Goal: Task Accomplishment & Management: Manage account settings

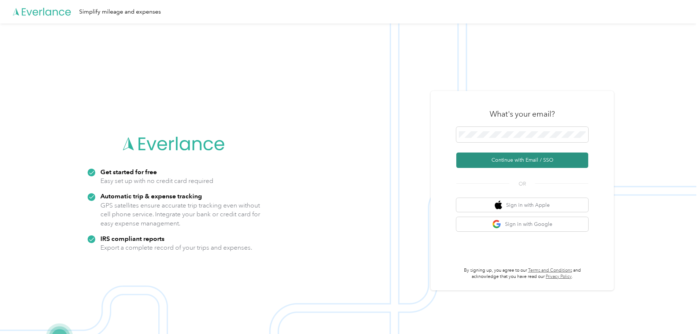
click at [486, 163] on button "Continue with Email / SSO" at bounding box center [522, 159] width 132 height 15
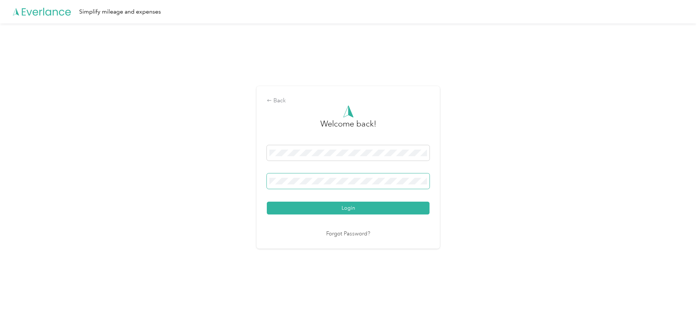
click at [304, 175] on span at bounding box center [348, 180] width 163 height 15
click at [267, 202] on button "Login" at bounding box center [348, 208] width 163 height 13
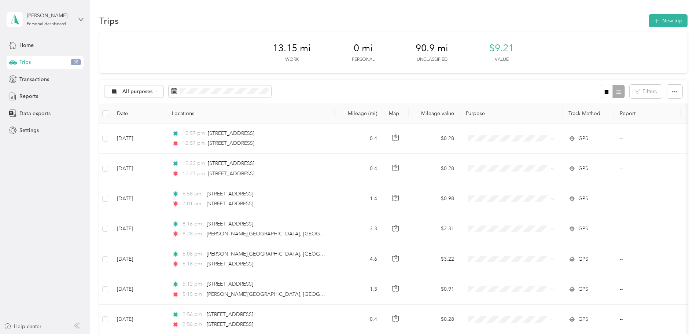
click at [235, 17] on div "Trips New trip" at bounding box center [393, 20] width 588 height 15
click at [213, 15] on div "Trips New trip" at bounding box center [393, 20] width 588 height 15
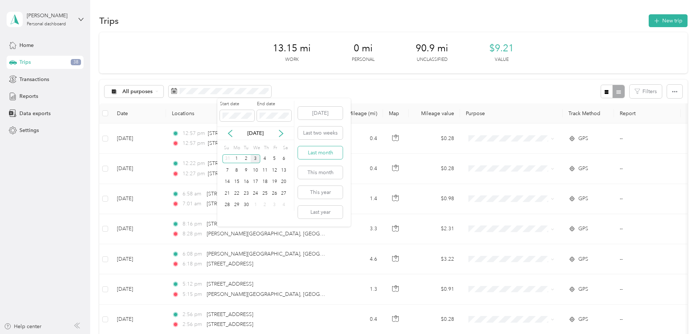
click at [330, 149] on button "Last month" at bounding box center [320, 152] width 45 height 13
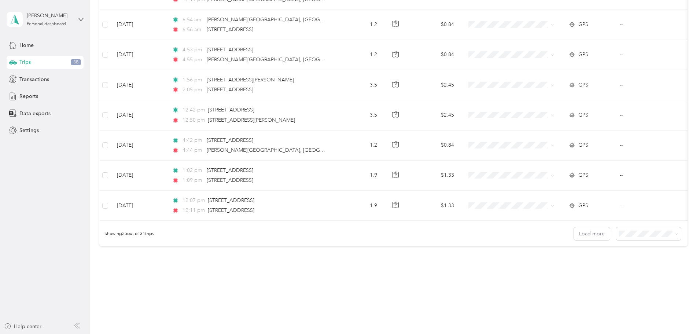
scroll to position [639, 0]
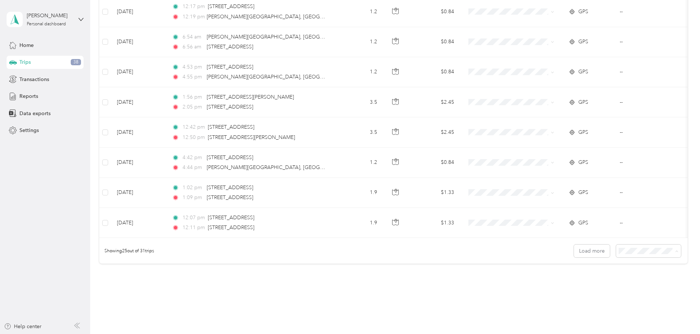
click at [602, 278] on li "50 per load" at bounding box center [597, 282] width 65 height 13
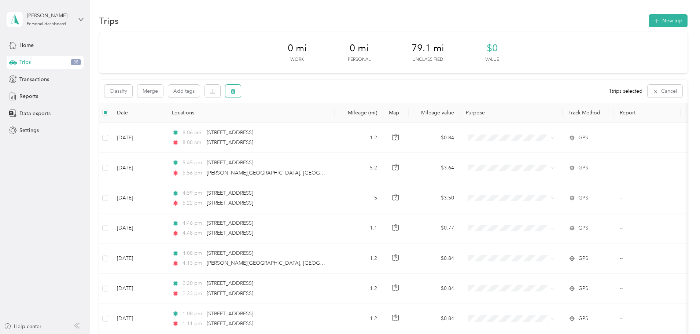
click at [241, 92] on button "button" at bounding box center [232, 91] width 15 height 13
click at [334, 120] on button "Yes" at bounding box center [336, 122] width 14 height 12
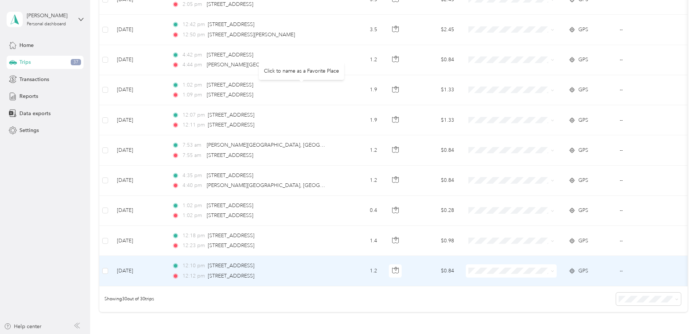
scroll to position [753, 0]
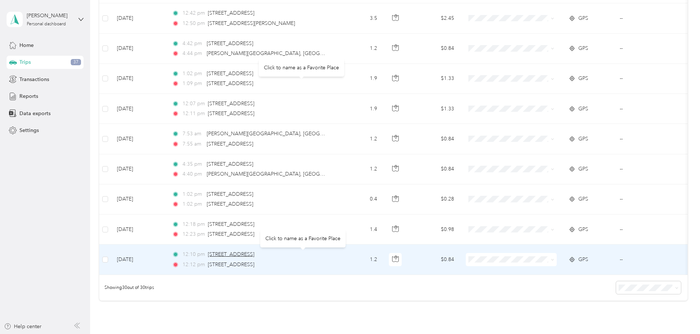
click at [254, 253] on span "[STREET_ADDRESS]" at bounding box center [231, 254] width 47 height 6
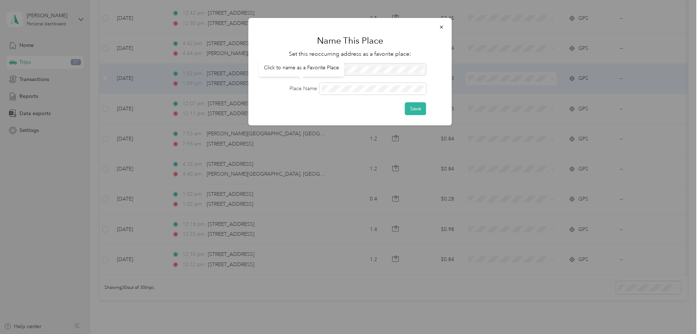
click at [315, 69] on div "Click to name as a Favorite Place" at bounding box center [301, 68] width 85 height 18
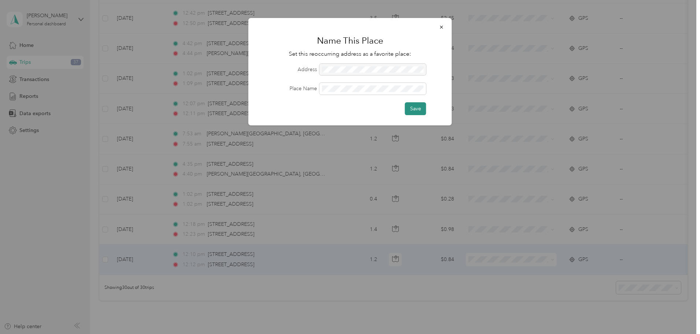
click at [413, 111] on button "Save" at bounding box center [415, 108] width 21 height 13
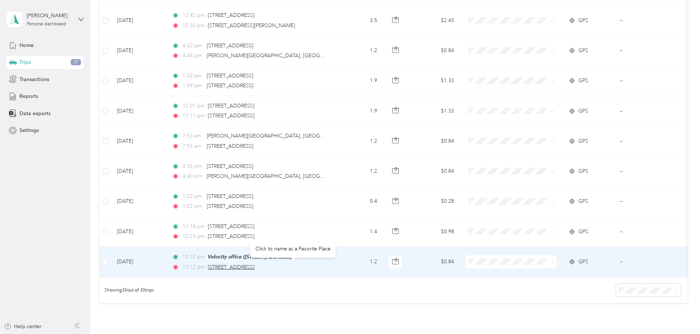
click at [254, 264] on span "[STREET_ADDRESS]" at bounding box center [231, 267] width 47 height 6
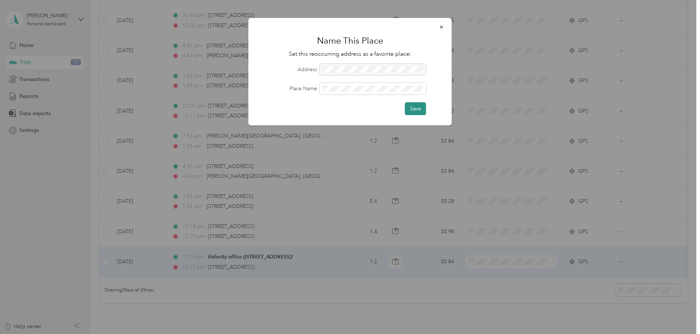
click at [414, 108] on button "Save" at bounding box center [415, 108] width 21 height 13
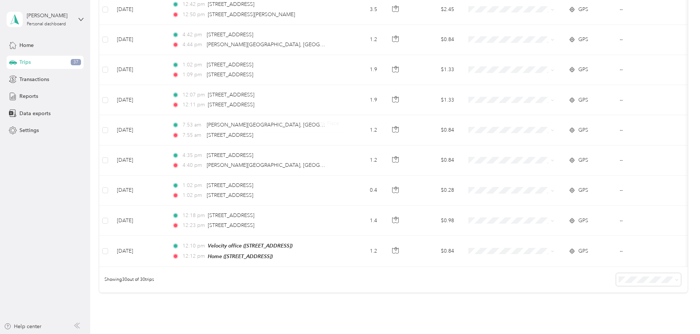
scroll to position [826, 0]
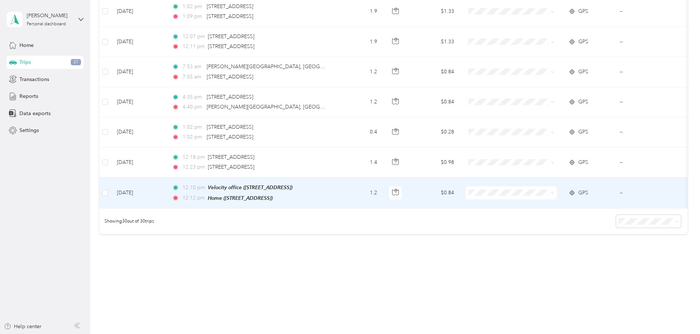
click at [536, 197] on span "Tech Work" at bounding box center [567, 198] width 68 height 8
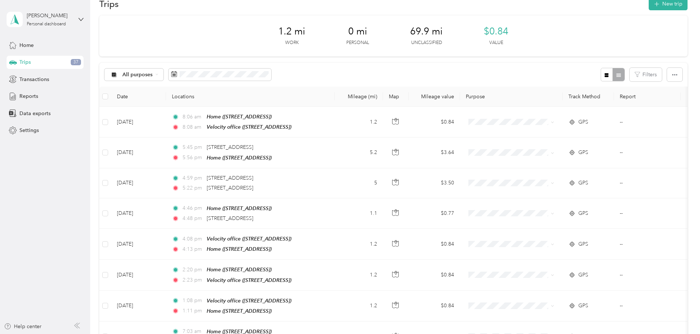
scroll to position [0, 0]
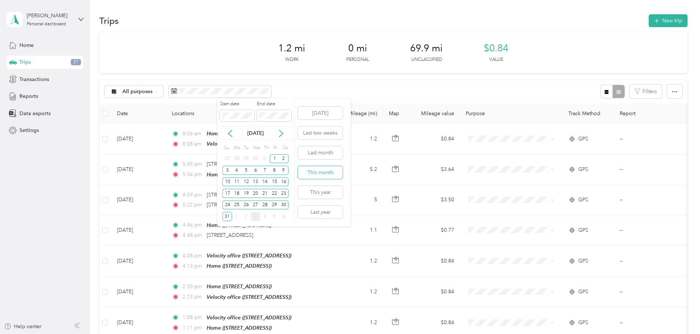
click at [329, 170] on button "This month" at bounding box center [320, 172] width 45 height 13
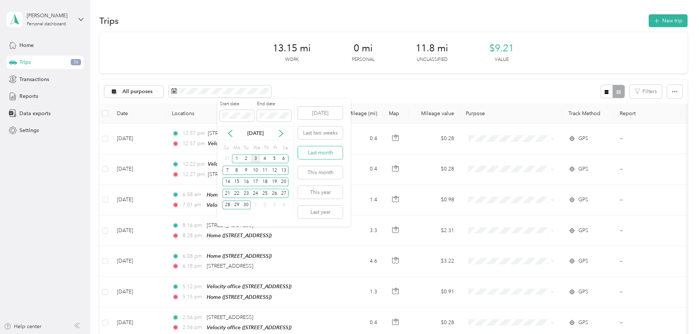
click at [323, 155] on button "Last month" at bounding box center [320, 152] width 45 height 13
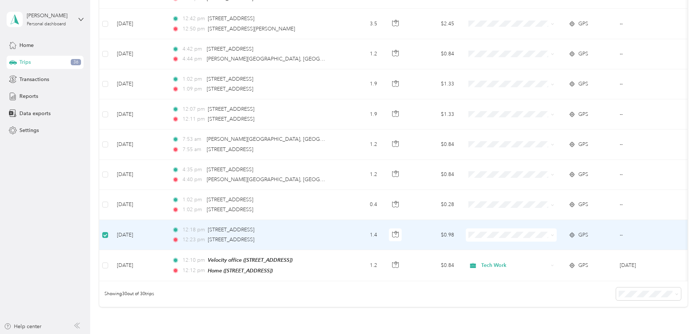
scroll to position [752, 0]
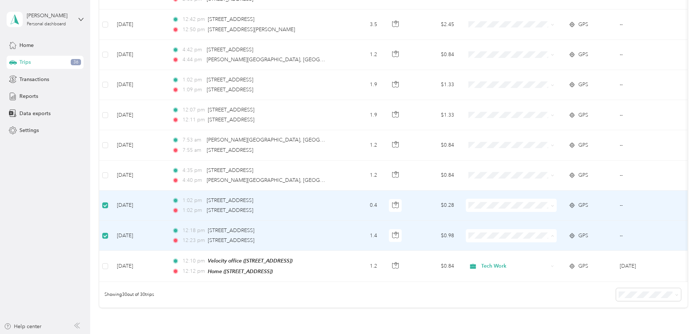
click at [383, 230] on td "1.4" at bounding box center [359, 236] width 48 height 30
click at [543, 241] on span "Tech Work" at bounding box center [567, 243] width 68 height 8
click at [537, 212] on span "Tech Work" at bounding box center [567, 213] width 68 height 8
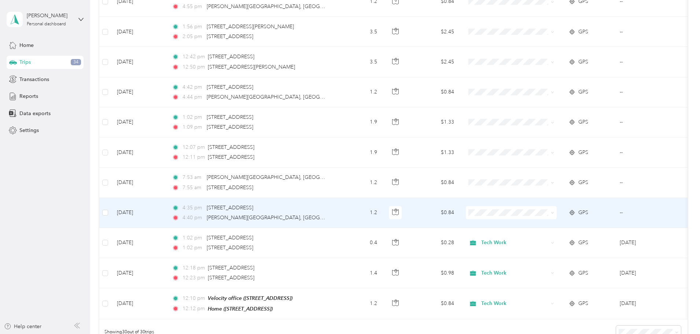
scroll to position [716, 0]
click at [265, 214] on span "[PERSON_NAME][GEOGRAPHIC_DATA], [GEOGRAPHIC_DATA], [GEOGRAPHIC_DATA]" at bounding box center [309, 217] width 205 height 6
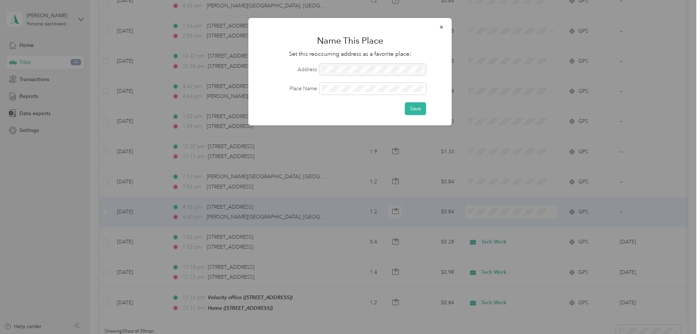
click at [284, 78] on form "Address Place Name Save" at bounding box center [350, 89] width 183 height 51
click at [337, 71] on div at bounding box center [373, 70] width 107 height 12
click at [339, 70] on div at bounding box center [373, 70] width 107 height 12
drag, startPoint x: 339, startPoint y: 70, endPoint x: 412, endPoint y: 110, distance: 82.8
click at [340, 70] on div at bounding box center [373, 70] width 107 height 12
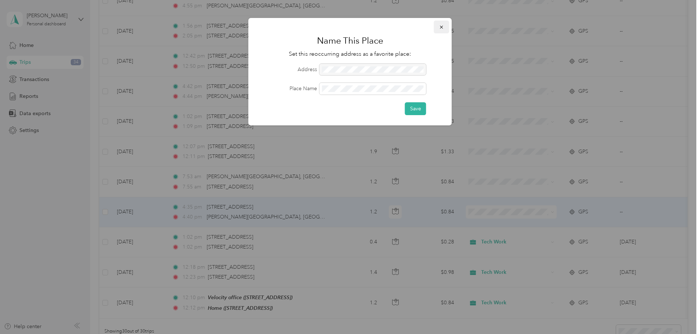
click at [442, 27] on icon "button" at bounding box center [441, 27] width 3 height 3
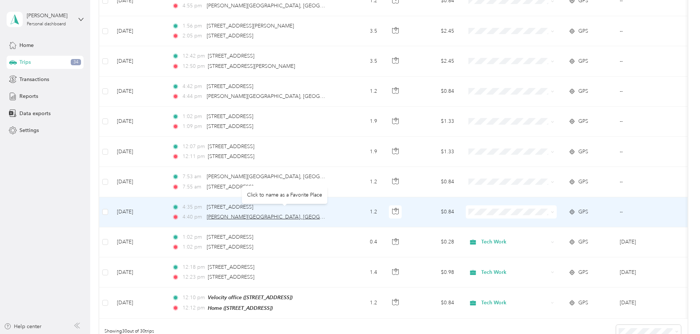
click at [280, 214] on span "[PERSON_NAME][GEOGRAPHIC_DATA], [GEOGRAPHIC_DATA], [GEOGRAPHIC_DATA]" at bounding box center [309, 217] width 205 height 6
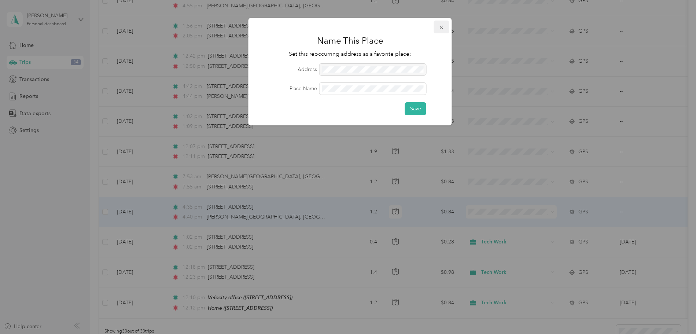
click at [443, 27] on icon "button" at bounding box center [441, 27] width 5 height 5
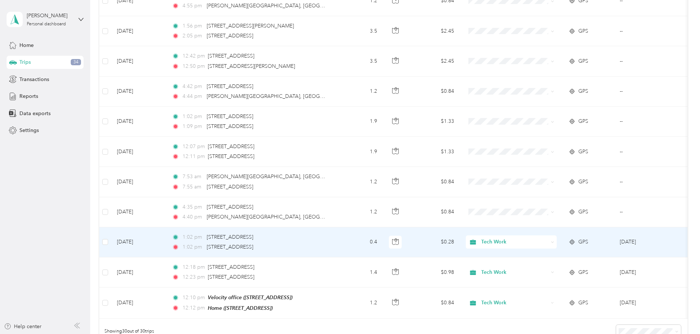
click at [335, 236] on td "1:02 pm [STREET_ADDRESS] 1:02 pm [STREET_ADDRESS]" at bounding box center [250, 242] width 169 height 30
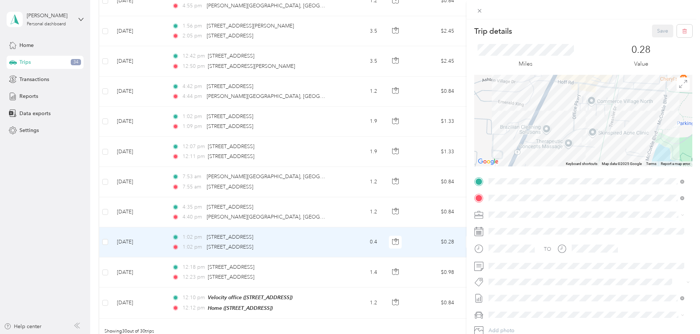
click at [377, 205] on div "Trip details Save This trip cannot be edited because it is either under review,…" at bounding box center [350, 167] width 700 height 334
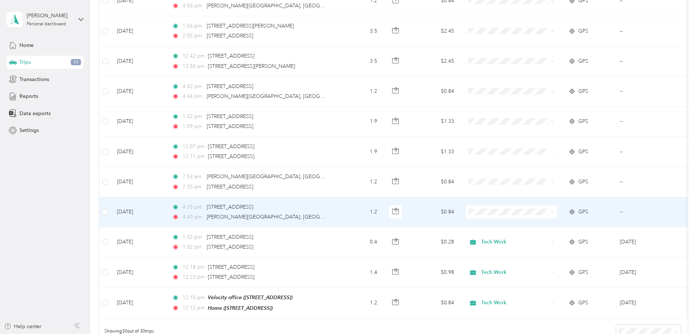
click at [335, 205] on td "4:35 pm [STREET_ADDRESS] 4:40 pm [PERSON_NAME][GEOGRAPHIC_DATA], [GEOGRAPHIC_DA…" at bounding box center [250, 212] width 169 height 30
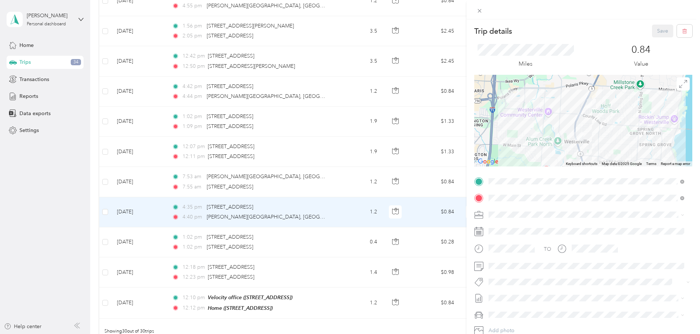
click at [380, 235] on div "Trip details Save This trip cannot be edited because it is either under review,…" at bounding box center [350, 167] width 700 height 334
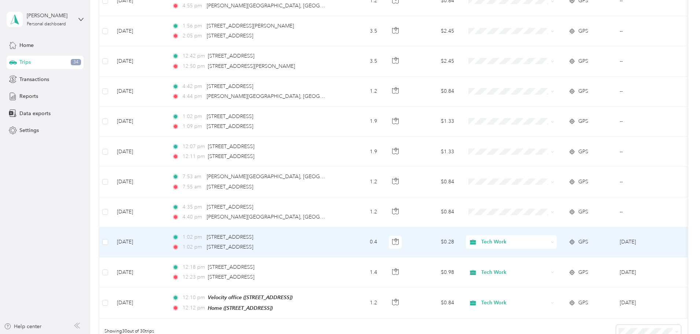
click at [335, 235] on td "1:02 pm [STREET_ADDRESS] 1:02 pm [STREET_ADDRESS]" at bounding box center [250, 242] width 169 height 30
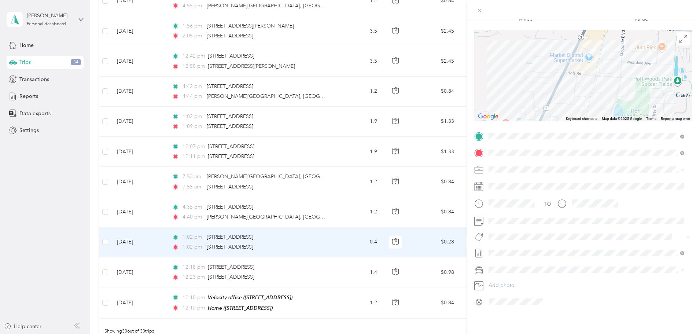
scroll to position [51, 0]
click at [381, 228] on div "Trip details Save This trip cannot be edited because it is either under review,…" at bounding box center [350, 167] width 700 height 334
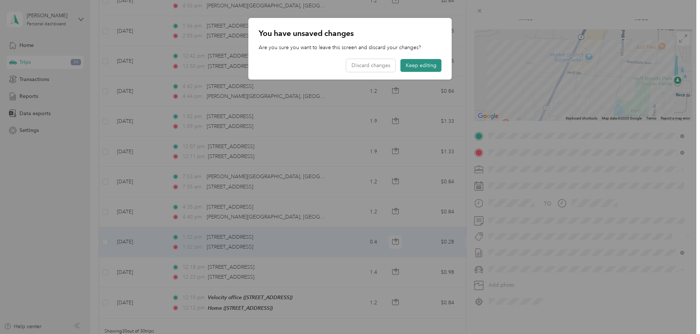
click at [425, 66] on button "Keep editing" at bounding box center [420, 65] width 41 height 13
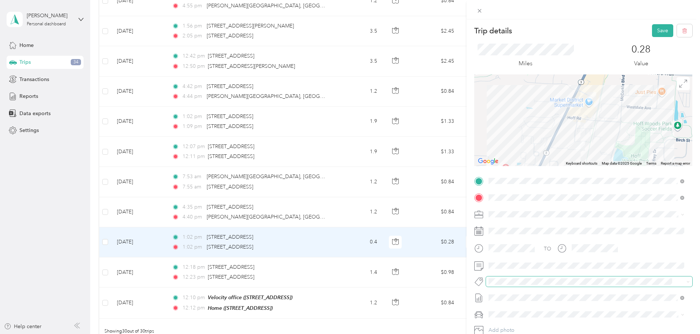
scroll to position [0, 0]
click at [660, 29] on button "Save" at bounding box center [662, 31] width 21 height 13
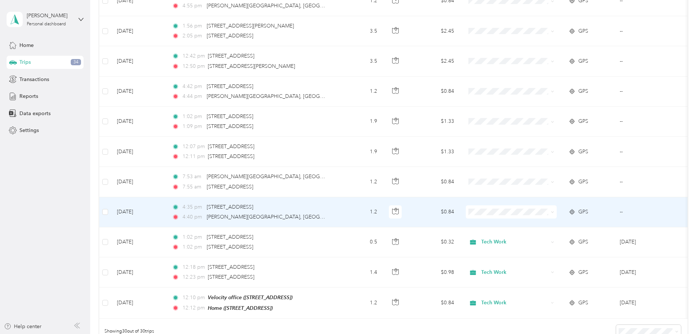
click at [326, 203] on div "4:35 pm [STREET_ADDRESS]" at bounding box center [249, 207] width 154 height 8
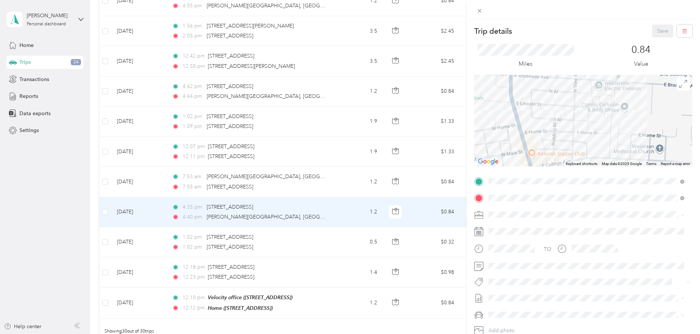
drag, startPoint x: 543, startPoint y: 227, endPoint x: 547, endPoint y: 224, distance: 5.4
click at [543, 226] on div "Home" at bounding box center [525, 227] width 47 height 7
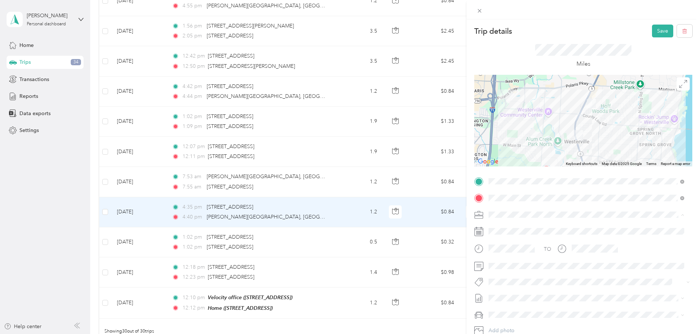
click at [506, 228] on span "Tech Work" at bounding box center [503, 227] width 25 height 6
click at [652, 28] on button "Save" at bounding box center [662, 31] width 21 height 13
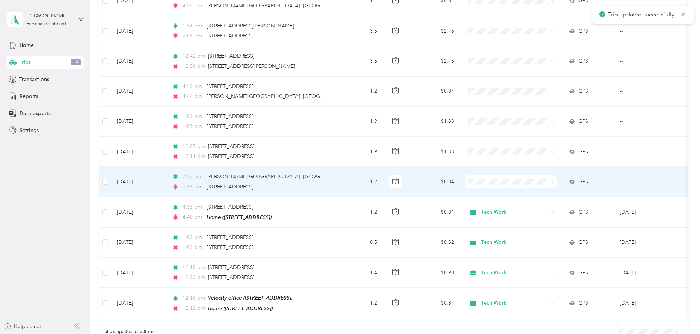
click at [326, 174] on div "7:53 am [PERSON_NAME][GEOGRAPHIC_DATA], [GEOGRAPHIC_DATA], [GEOGRAPHIC_DATA]" at bounding box center [249, 177] width 154 height 8
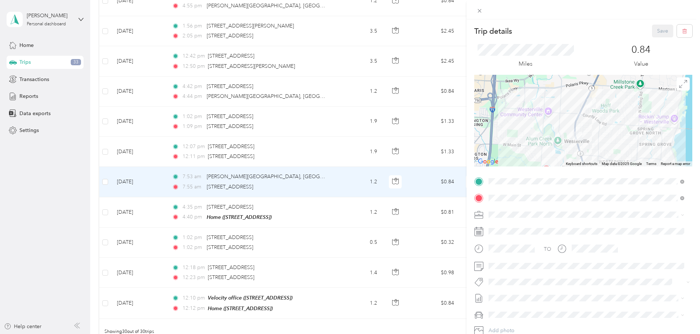
drag, startPoint x: 520, startPoint y: 214, endPoint x: 535, endPoint y: 210, distance: 15.8
click at [520, 214] on div "Home [STREET_ADDRESS]" at bounding box center [525, 214] width 47 height 15
click at [505, 229] on div "Tech Work" at bounding box center [586, 228] width 191 height 8
drag, startPoint x: 657, startPoint y: 31, endPoint x: 623, endPoint y: 73, distance: 54.0
click at [657, 30] on button "Save" at bounding box center [662, 31] width 21 height 13
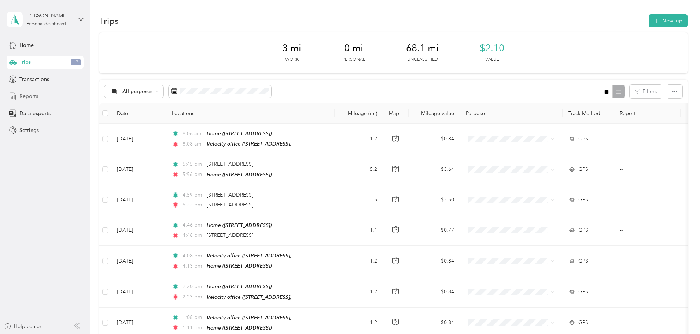
click at [55, 93] on div "Reports" at bounding box center [45, 96] width 77 height 13
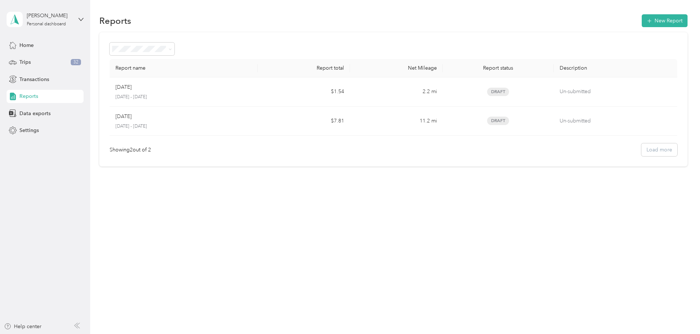
click at [132, 87] on p "[DATE]" at bounding box center [123, 87] width 16 height 8
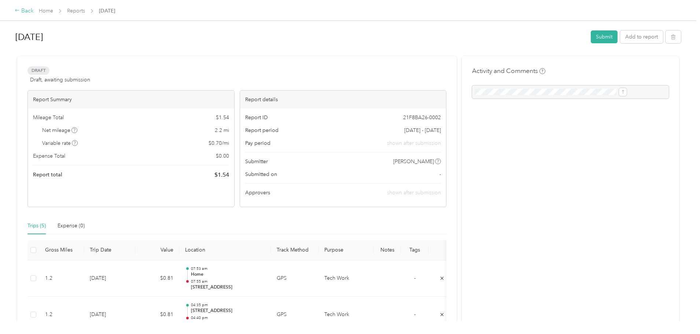
click at [34, 8] on div "Back" at bounding box center [24, 11] width 19 height 9
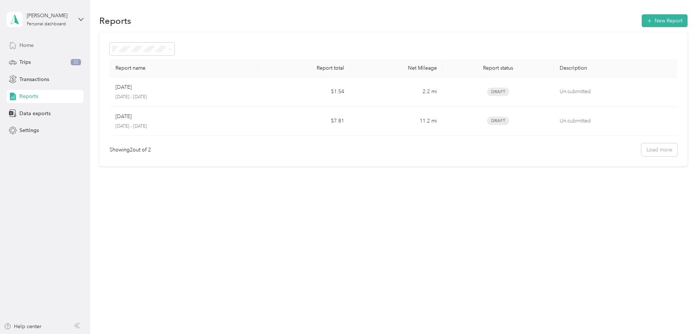
click at [25, 46] on span "Home" at bounding box center [26, 45] width 14 height 8
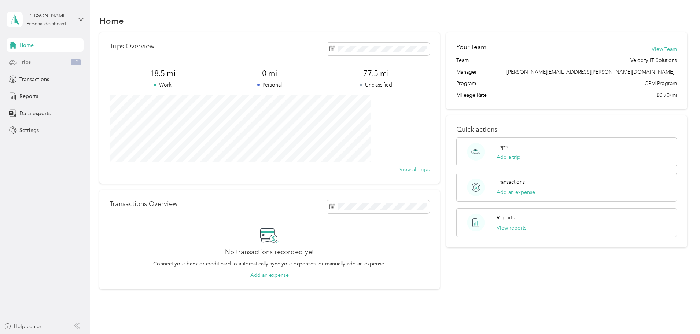
click at [36, 63] on div "Trips 32" at bounding box center [45, 62] width 77 height 13
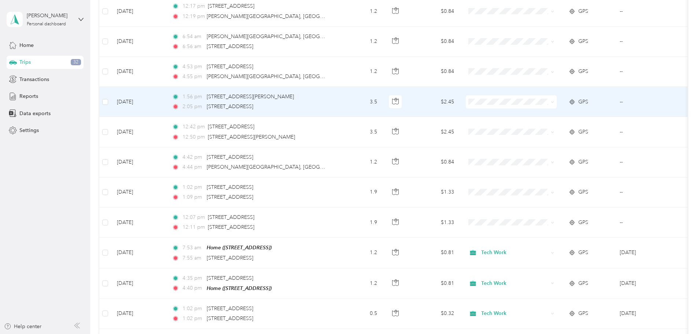
scroll to position [769, 0]
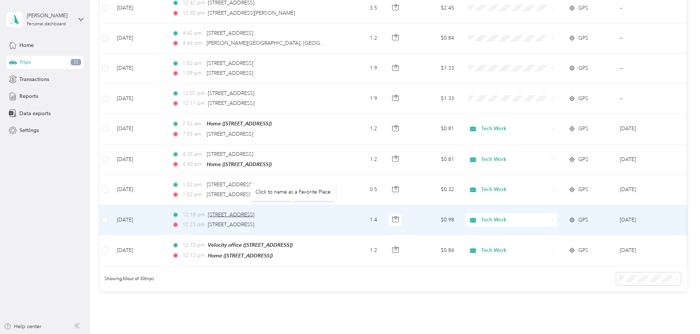
click at [254, 211] on span "[STREET_ADDRESS]" at bounding box center [231, 214] width 47 height 6
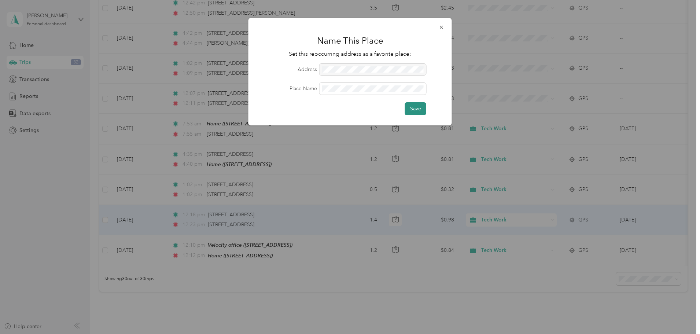
click at [415, 112] on button "Save" at bounding box center [415, 108] width 21 height 13
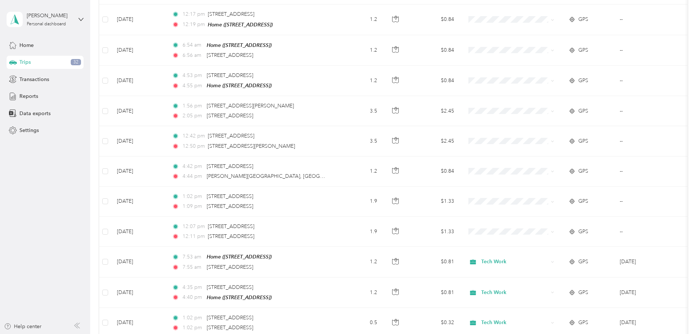
scroll to position [623, 0]
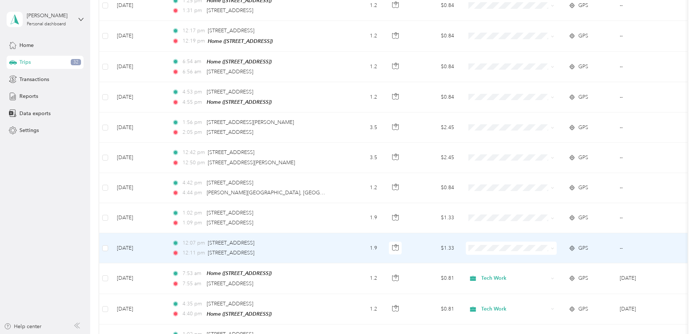
click at [326, 239] on div "12:07 pm [STREET_ADDRESS]" at bounding box center [249, 243] width 154 height 8
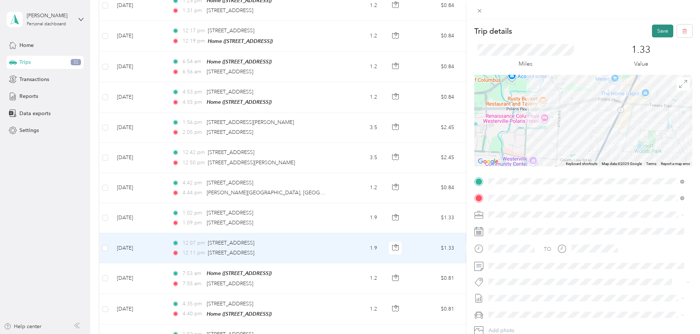
click at [653, 29] on button "Save" at bounding box center [662, 31] width 21 height 13
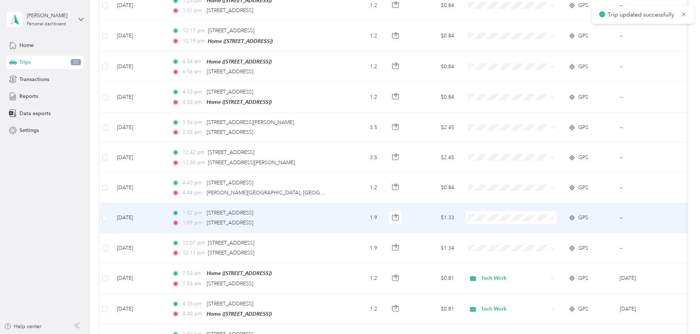
click at [383, 206] on td "1.9" at bounding box center [359, 218] width 48 height 30
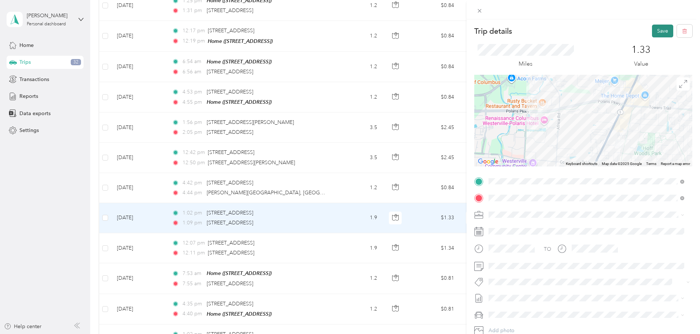
click at [657, 29] on button "Save" at bounding box center [662, 31] width 21 height 13
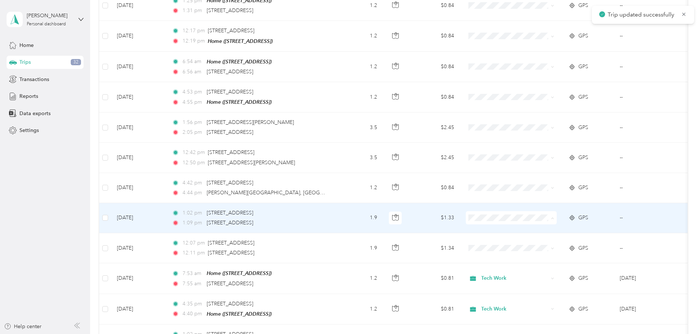
click at [541, 228] on ol "Tech Work Personal" at bounding box center [559, 229] width 91 height 26
click at [535, 213] on span at bounding box center [511, 217] width 91 height 13
click at [539, 222] on span "Tech Work" at bounding box center [567, 222] width 68 height 8
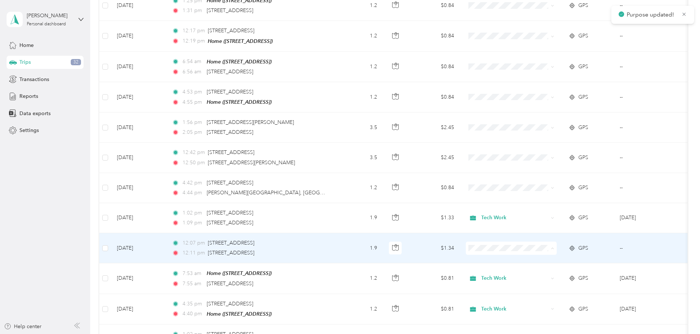
click at [536, 252] on span "Tech Work" at bounding box center [567, 253] width 68 height 8
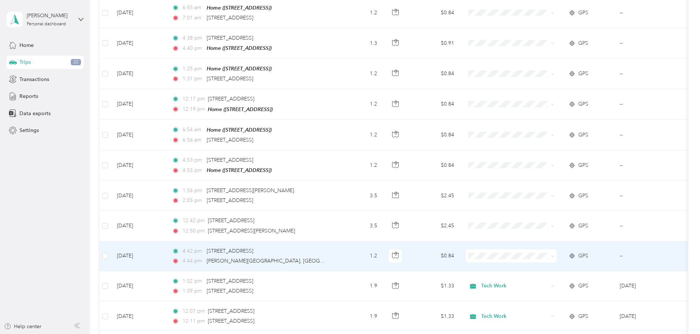
scroll to position [550, 0]
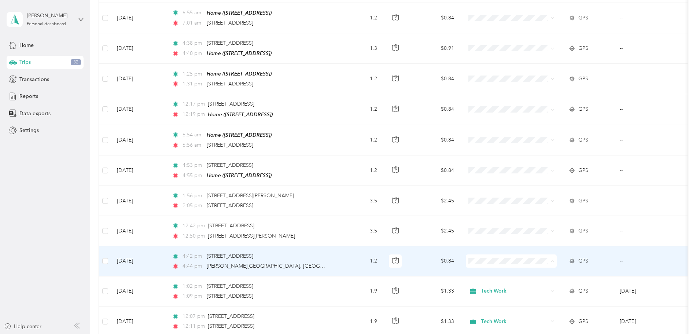
click at [534, 263] on span "Tech Work" at bounding box center [567, 266] width 68 height 8
click at [335, 256] on td "4:42 pm [STREET_ADDRESS] 4:44 pm [PERSON_NAME][GEOGRAPHIC_DATA], [GEOGRAPHIC_DA…" at bounding box center [250, 261] width 169 height 30
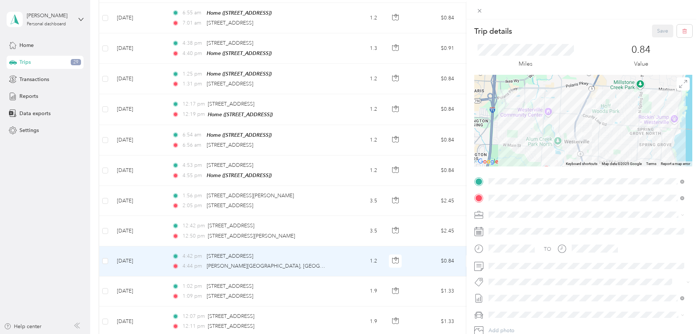
click at [540, 235] on span "[STREET_ADDRESS]" at bounding box center [525, 235] width 47 height 6
click at [657, 29] on button "Save" at bounding box center [662, 31] width 21 height 13
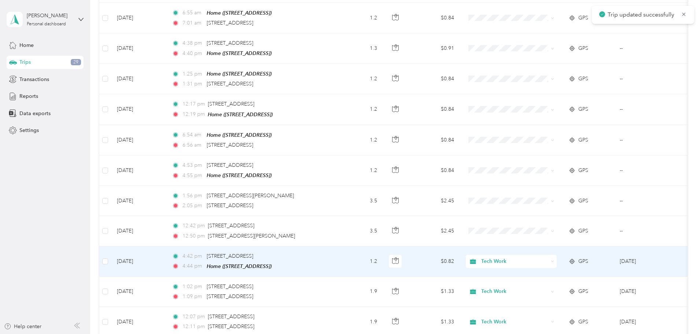
scroll to position [513, 0]
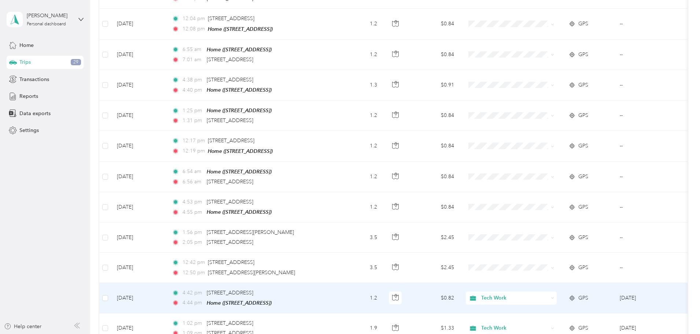
click at [383, 286] on td "1.2" at bounding box center [359, 298] width 48 height 30
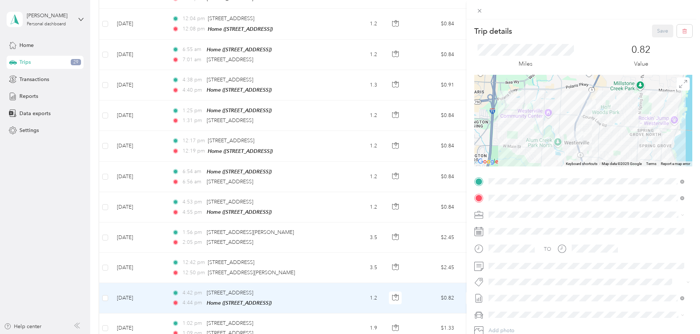
click at [540, 207] on div "Velocity office" at bounding box center [525, 210] width 47 height 7
click at [652, 31] on button "Save" at bounding box center [662, 31] width 21 height 13
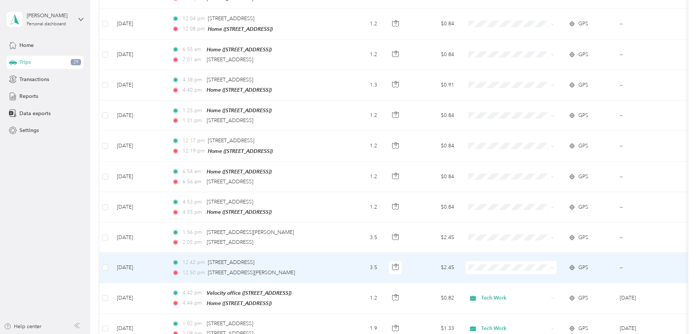
click at [326, 269] on div "12:50 pm [STREET_ADDRESS][PERSON_NAME]" at bounding box center [249, 273] width 154 height 8
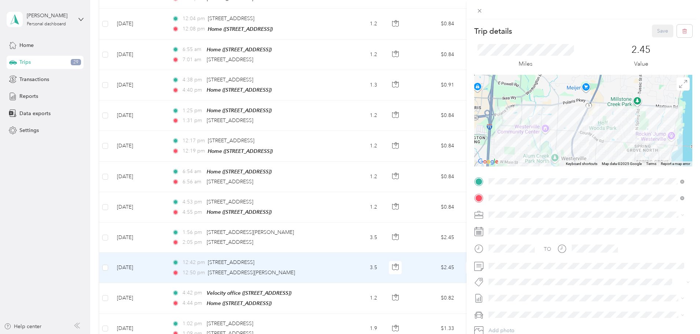
drag, startPoint x: 572, startPoint y: 108, endPoint x: 589, endPoint y: 141, distance: 37.4
click at [589, 141] on div at bounding box center [583, 121] width 218 height 92
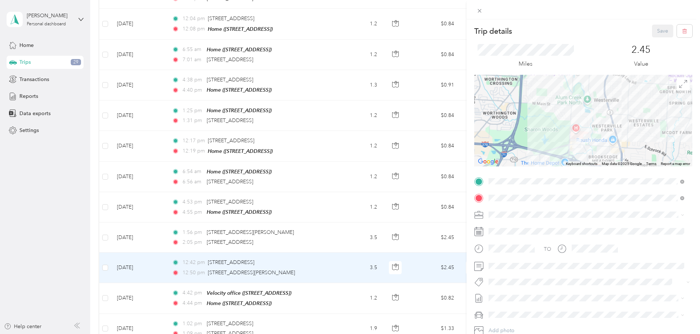
drag, startPoint x: 582, startPoint y: 144, endPoint x: 616, endPoint y: 77, distance: 75.4
click at [616, 77] on div at bounding box center [583, 121] width 218 height 92
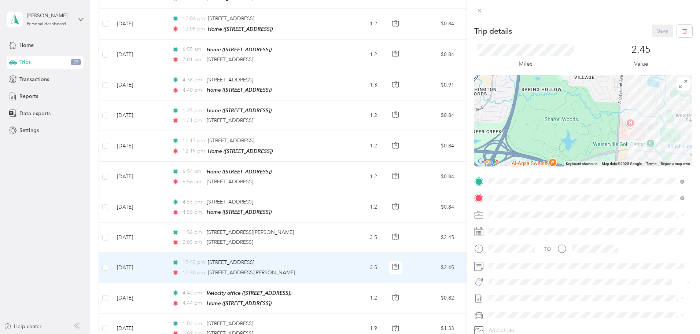
drag, startPoint x: 575, startPoint y: 117, endPoint x: 611, endPoint y: 146, distance: 46.6
click at [611, 146] on div at bounding box center [583, 121] width 218 height 92
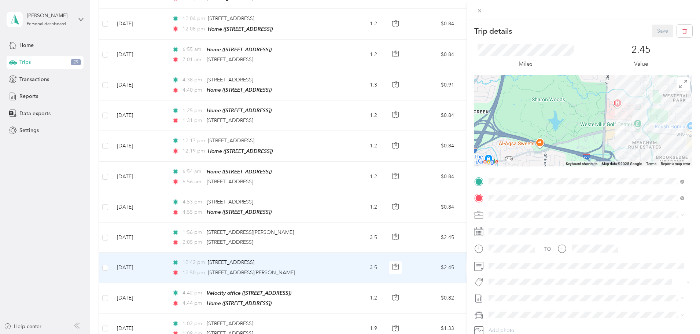
drag, startPoint x: 609, startPoint y: 143, endPoint x: 582, endPoint y: 119, distance: 36.6
click at [582, 119] on div at bounding box center [583, 121] width 218 height 92
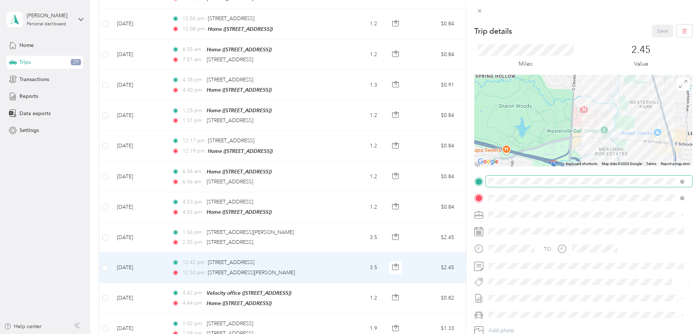
drag, startPoint x: 545, startPoint y: 128, endPoint x: 589, endPoint y: 175, distance: 64.8
click at [589, 175] on div "Trip details Save This trip cannot be edited because it is either under review,…" at bounding box center [583, 189] width 218 height 328
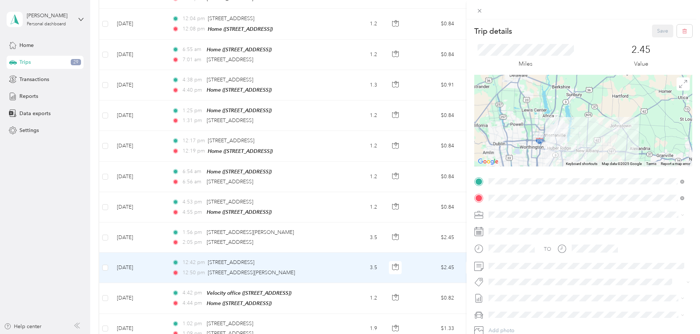
drag, startPoint x: 624, startPoint y: 129, endPoint x: 590, endPoint y: 123, distance: 34.1
click at [604, 127] on div at bounding box center [583, 121] width 218 height 92
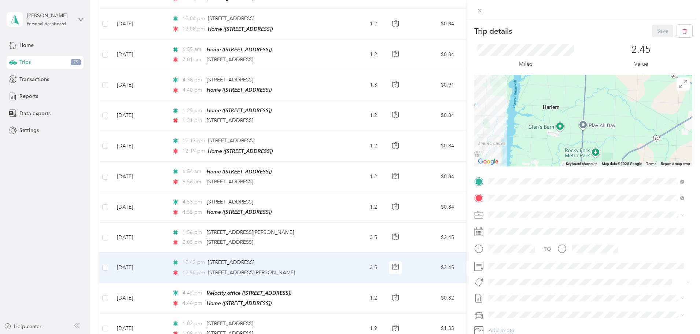
drag, startPoint x: 614, startPoint y: 125, endPoint x: 608, endPoint y: 145, distance: 21.4
click at [609, 146] on div at bounding box center [583, 121] width 218 height 92
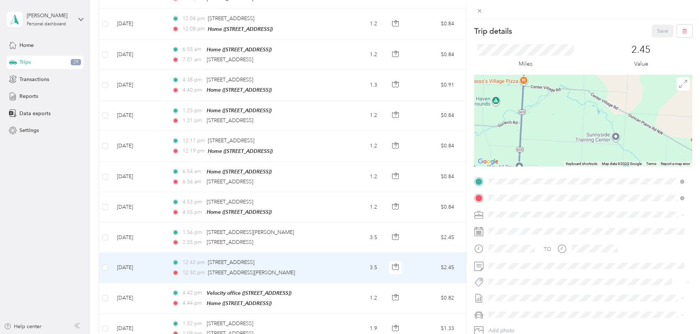
drag, startPoint x: 601, startPoint y: 112, endPoint x: 565, endPoint y: 148, distance: 50.8
click at [565, 148] on div at bounding box center [583, 121] width 218 height 92
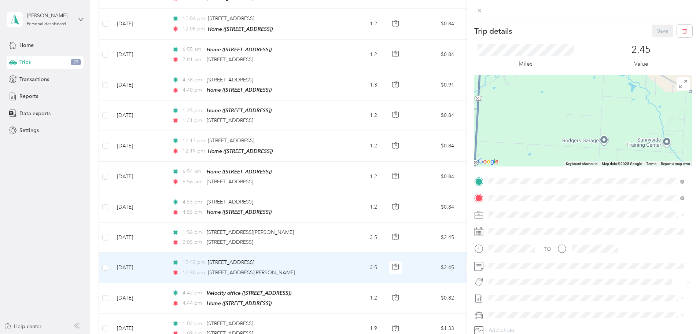
drag, startPoint x: 538, startPoint y: 112, endPoint x: 573, endPoint y: 154, distance: 54.4
click at [573, 154] on div at bounding box center [583, 121] width 218 height 92
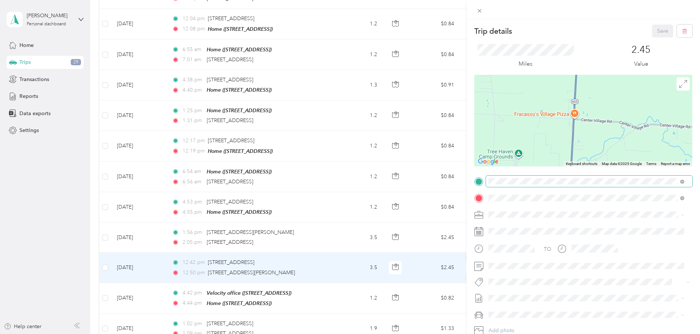
click at [613, 181] on div "Trip details Save This trip cannot be edited because it is either under review,…" at bounding box center [583, 189] width 218 height 328
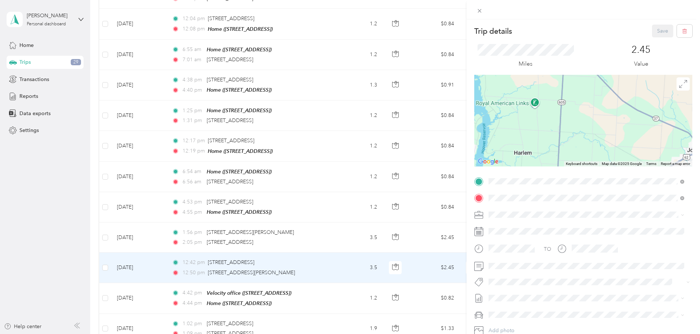
drag, startPoint x: 600, startPoint y: 139, endPoint x: 613, endPoint y: 95, distance: 45.9
click at [613, 96] on div at bounding box center [583, 121] width 218 height 92
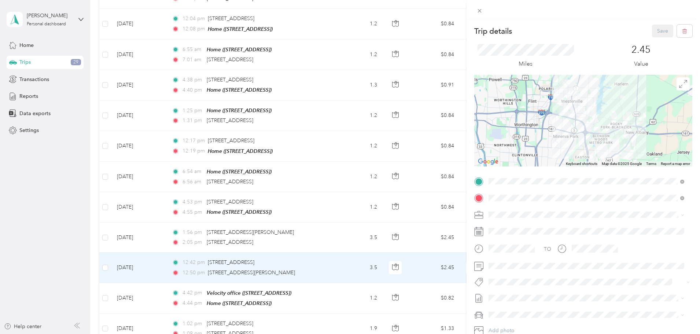
drag, startPoint x: 541, startPoint y: 140, endPoint x: 615, endPoint y: 112, distance: 79.1
click at [615, 112] on div at bounding box center [583, 121] width 218 height 92
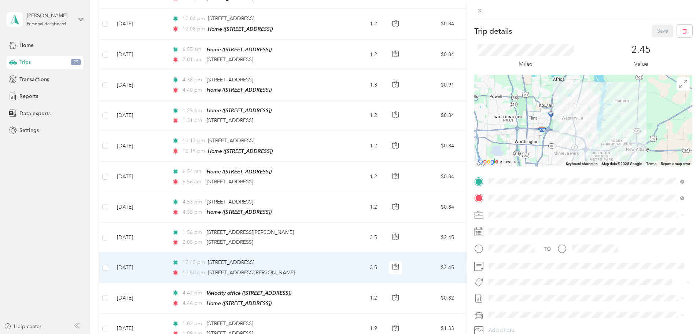
drag, startPoint x: 632, startPoint y: 124, endPoint x: 627, endPoint y: 151, distance: 26.8
click at [627, 151] on div at bounding box center [583, 121] width 218 height 92
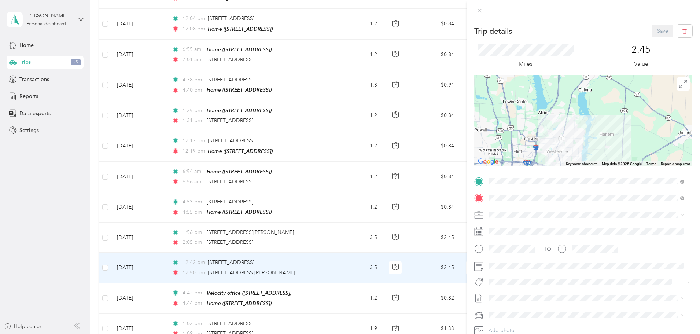
drag, startPoint x: 631, startPoint y: 117, endPoint x: 617, endPoint y: 103, distance: 19.4
click at [618, 104] on div at bounding box center [583, 121] width 218 height 92
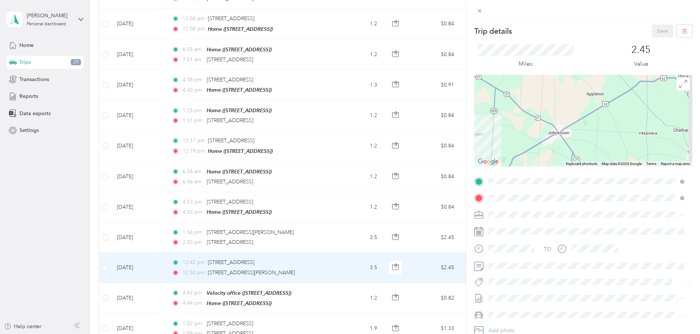
drag, startPoint x: 624, startPoint y: 119, endPoint x: 506, endPoint y: 156, distance: 124.4
click at [506, 156] on div at bounding box center [583, 121] width 218 height 92
drag, startPoint x: 560, startPoint y: 124, endPoint x: 567, endPoint y: 122, distance: 7.2
click at [567, 122] on div at bounding box center [583, 121] width 218 height 92
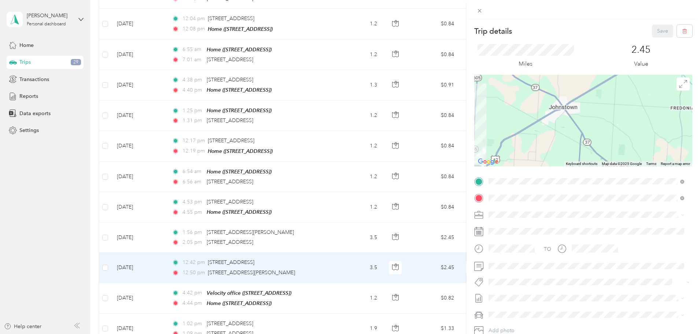
drag, startPoint x: 533, startPoint y: 123, endPoint x: 604, endPoint y: 96, distance: 76.0
click at [604, 96] on div at bounding box center [583, 121] width 218 height 92
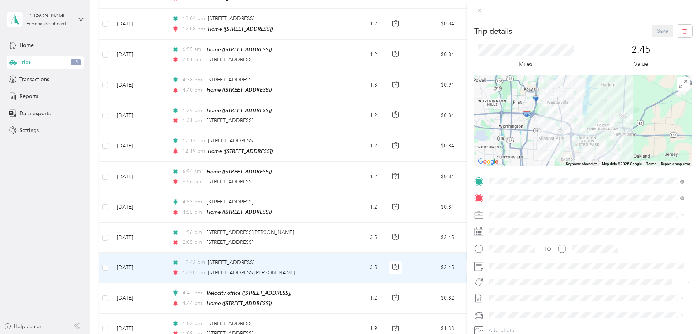
drag, startPoint x: 580, startPoint y: 117, endPoint x: 547, endPoint y: 147, distance: 44.6
click at [547, 147] on div at bounding box center [583, 121] width 218 height 92
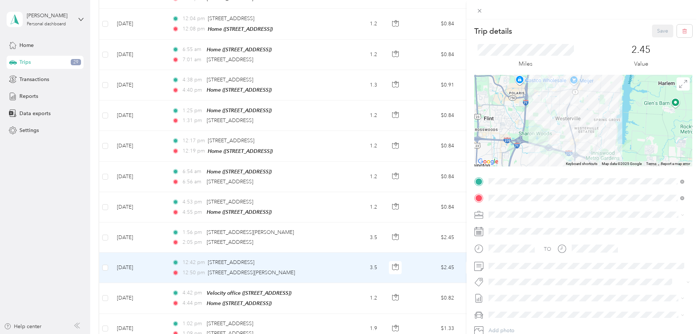
drag, startPoint x: 546, startPoint y: 97, endPoint x: 534, endPoint y: 123, distance: 28.5
click at [533, 123] on div at bounding box center [583, 121] width 218 height 92
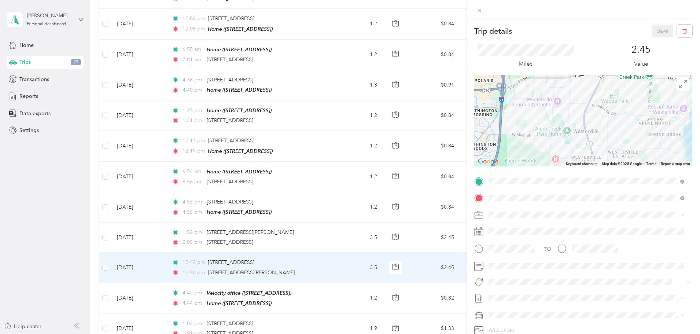
click at [372, 256] on div "Trip details Save This trip cannot be edited because it is either under review,…" at bounding box center [350, 167] width 700 height 334
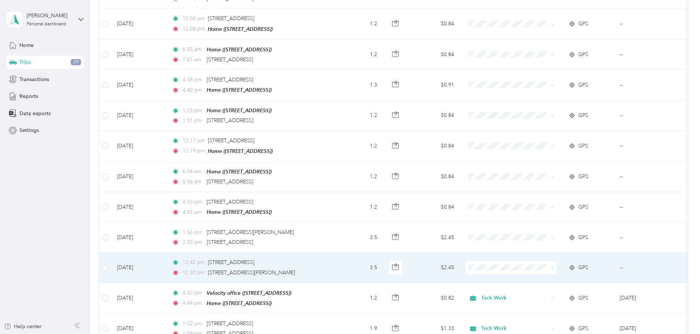
click at [335, 256] on td "12:42 pm [STREET_ADDRESS] 12:50 pm [STREET_ADDRESS][PERSON_NAME]" at bounding box center [250, 267] width 169 height 30
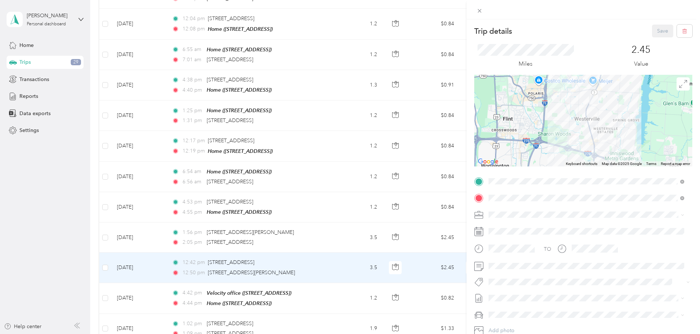
click at [383, 256] on div "Trip details Save This trip cannot be edited because it is either under review,…" at bounding box center [350, 167] width 700 height 334
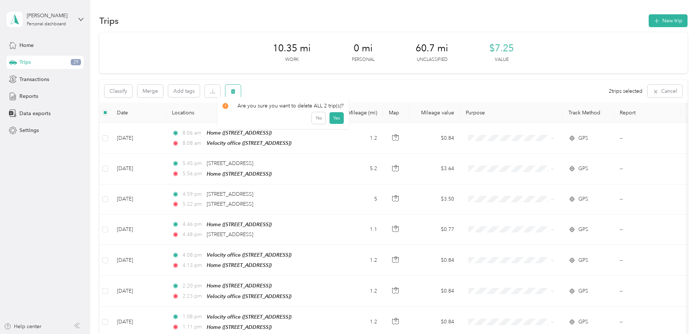
click at [241, 95] on button "button" at bounding box center [232, 91] width 15 height 13
drag, startPoint x: 325, startPoint y: 121, endPoint x: 342, endPoint y: 124, distance: 16.7
click at [328, 121] on div "No Yes" at bounding box center [282, 122] width 121 height 12
click at [241, 92] on button "button" at bounding box center [232, 91] width 15 height 13
click at [331, 120] on button "Yes" at bounding box center [336, 122] width 14 height 12
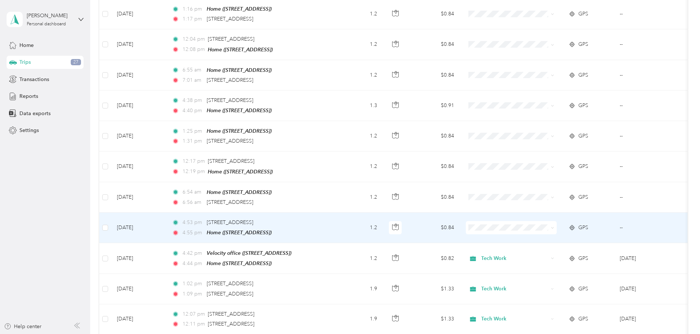
scroll to position [476, 0]
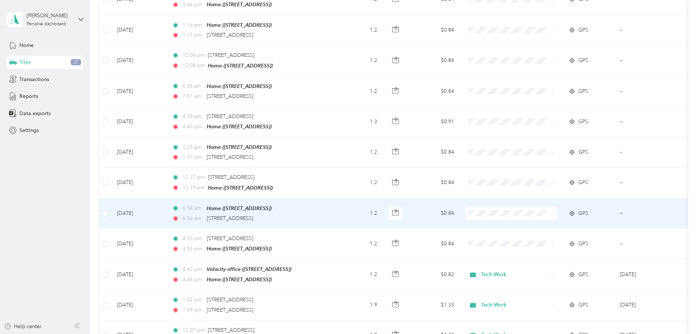
click at [540, 215] on span "Tech Work" at bounding box center [567, 218] width 68 height 8
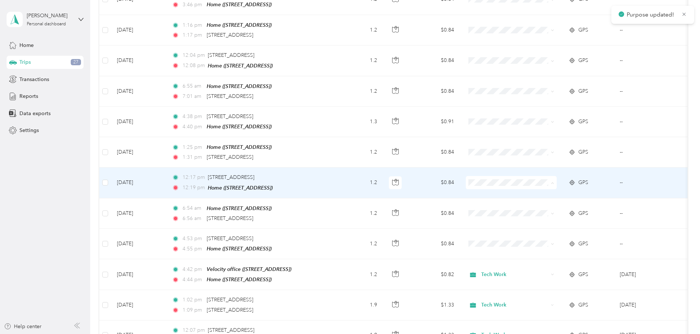
click at [539, 192] on li "Tech Work" at bounding box center [559, 188] width 91 height 13
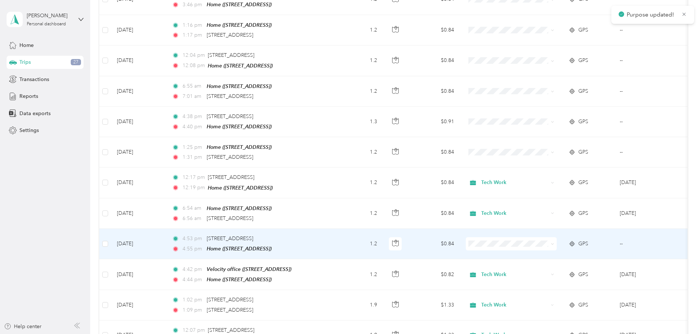
click at [547, 237] on span at bounding box center [511, 243] width 91 height 13
click at [535, 244] on li "Tech Work" at bounding box center [559, 248] width 91 height 13
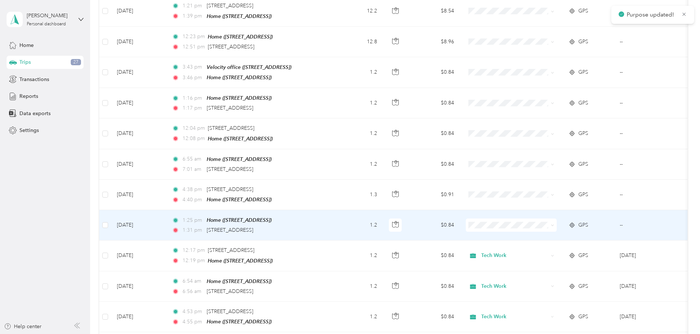
scroll to position [403, 0]
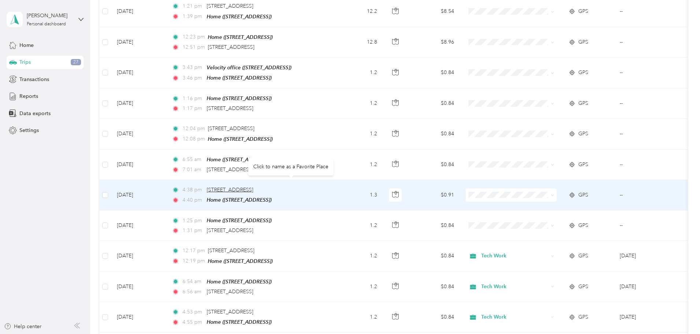
click at [253, 187] on span "[STREET_ADDRESS]" at bounding box center [230, 190] width 47 height 6
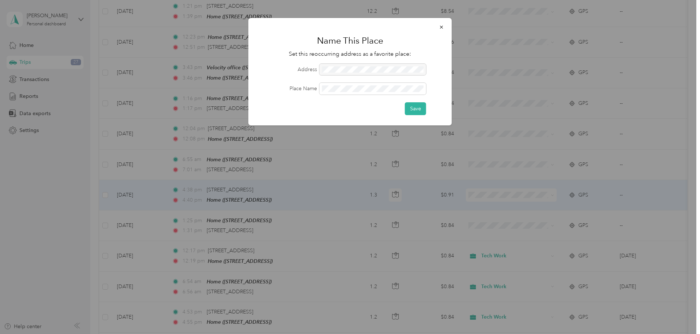
click at [394, 191] on div at bounding box center [350, 167] width 700 height 334
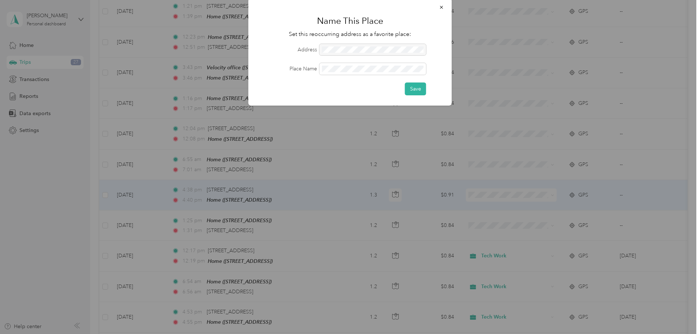
click at [376, 194] on div at bounding box center [350, 167] width 700 height 334
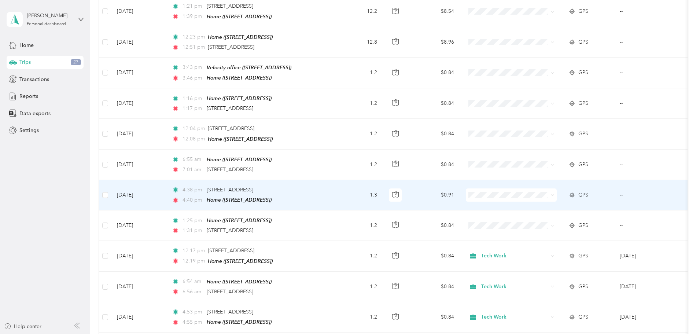
click at [335, 188] on td "4:38 pm [STREET_ADDRESS] 4:40 pm Home ([STREET_ADDRESS])" at bounding box center [250, 195] width 169 height 30
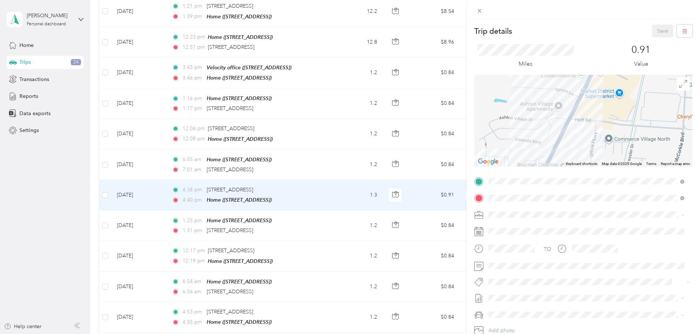
drag, startPoint x: 586, startPoint y: 121, endPoint x: 587, endPoint y: 151, distance: 30.4
click at [587, 151] on div at bounding box center [583, 121] width 218 height 92
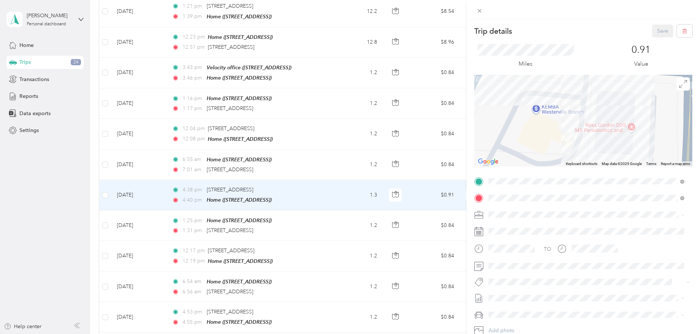
drag, startPoint x: 549, startPoint y: 126, endPoint x: 550, endPoint y: 141, distance: 15.5
click at [550, 141] on div at bounding box center [583, 121] width 218 height 92
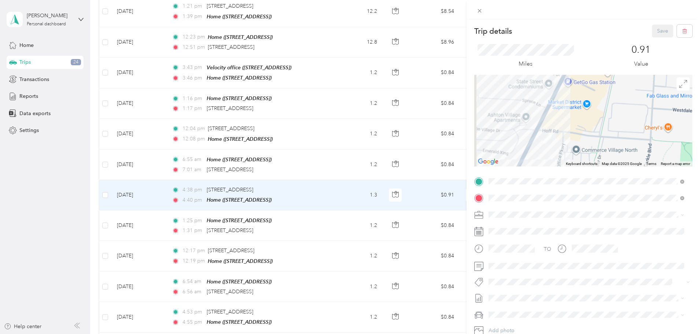
drag, startPoint x: 325, startPoint y: 204, endPoint x: 322, endPoint y: 164, distance: 40.4
click at [322, 164] on div "Trip details Save This trip cannot be edited because it is either under review,…" at bounding box center [350, 167] width 700 height 334
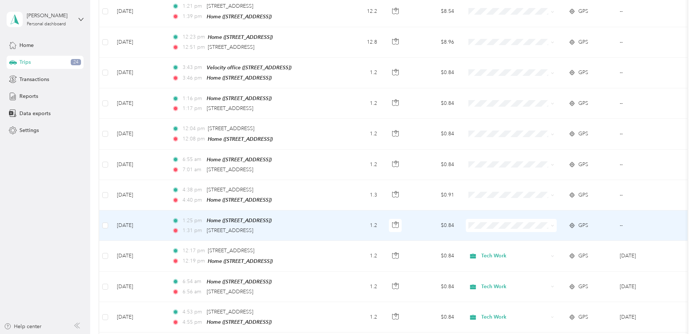
click at [326, 218] on div "1:25 pm Home ([STREET_ADDRESS]) 1:31 pm [STREET_ADDRESS]" at bounding box center [249, 225] width 154 height 18
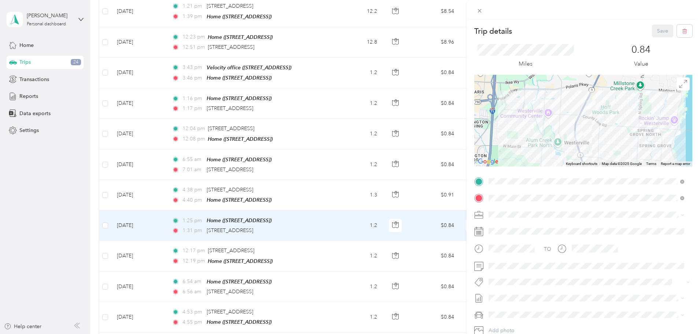
click at [380, 212] on div "Trip details Save This trip cannot be edited because it is either under review,…" at bounding box center [350, 167] width 700 height 334
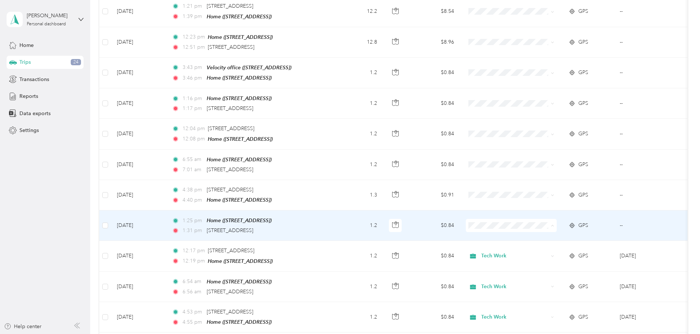
click at [533, 233] on span "Tech Work" at bounding box center [567, 232] width 68 height 8
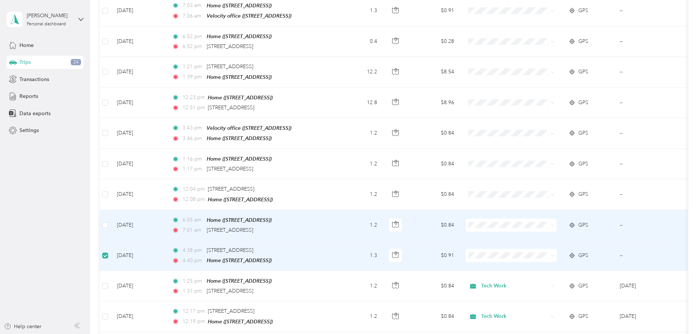
scroll to position [329, 0]
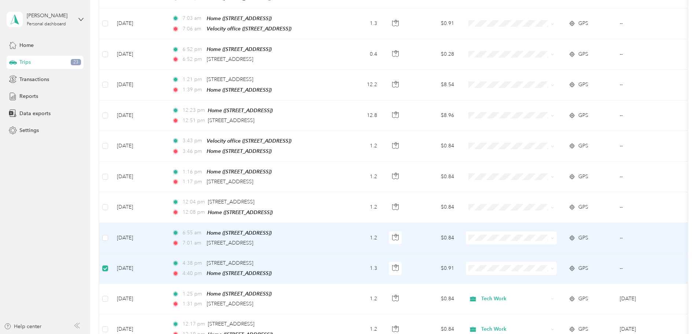
click at [326, 239] on div "7:01 am [STREET_ADDRESS]" at bounding box center [249, 243] width 154 height 8
click at [335, 223] on td "6:55 am Home ([STREET_ADDRESS]) 7:01 am [STREET_ADDRESS]" at bounding box center [250, 238] width 169 height 30
click at [335, 224] on td "6:55 am Home ([STREET_ADDRESS]) 7:01 am [STREET_ADDRESS]" at bounding box center [250, 238] width 169 height 30
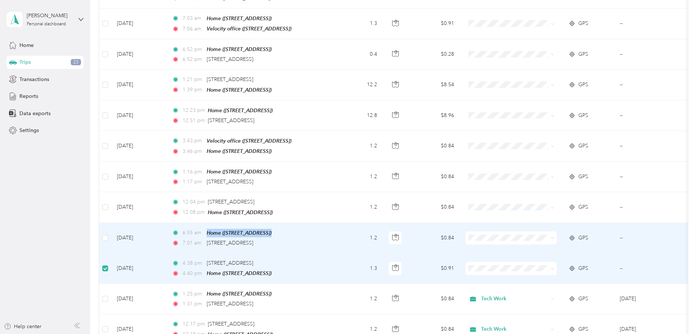
click at [335, 229] on td "6:55 am Home ([STREET_ADDRESS]) 7:01 am [STREET_ADDRESS]" at bounding box center [250, 238] width 169 height 30
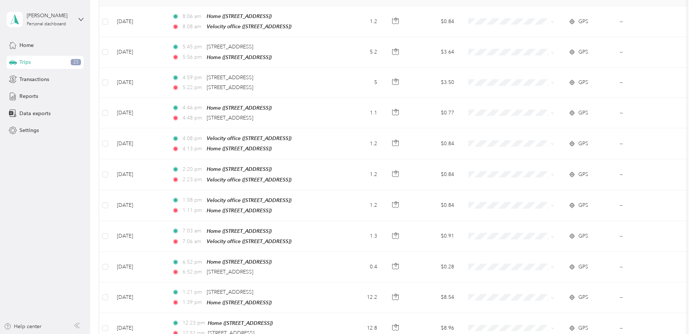
scroll to position [0, 0]
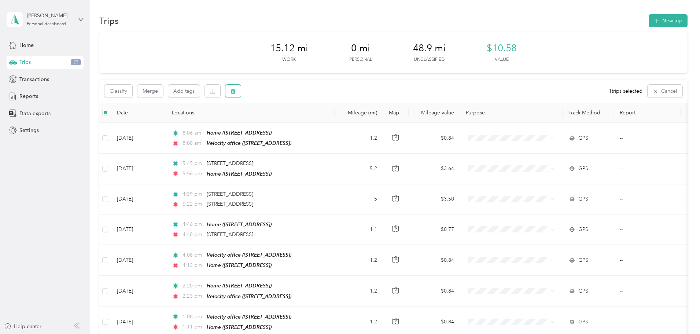
click at [241, 92] on button "button" at bounding box center [232, 91] width 15 height 13
click at [335, 121] on button "Yes" at bounding box center [336, 122] width 14 height 12
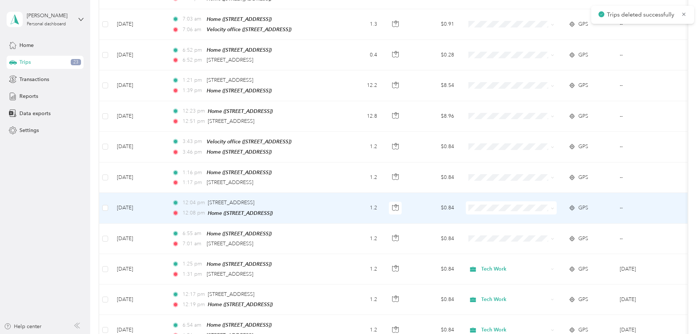
scroll to position [330, 0]
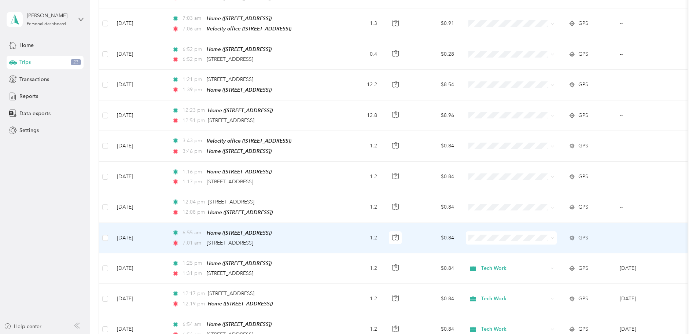
click at [530, 240] on li "Tech Work" at bounding box center [559, 242] width 91 height 13
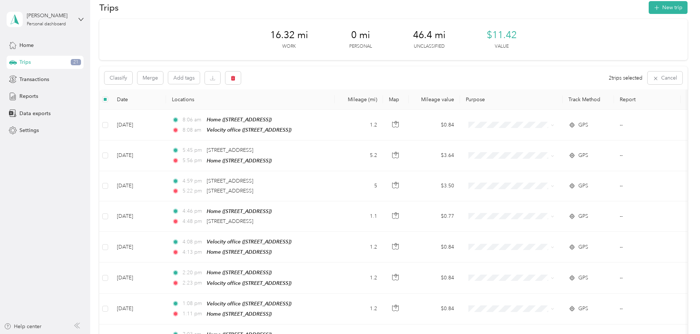
scroll to position [0, 0]
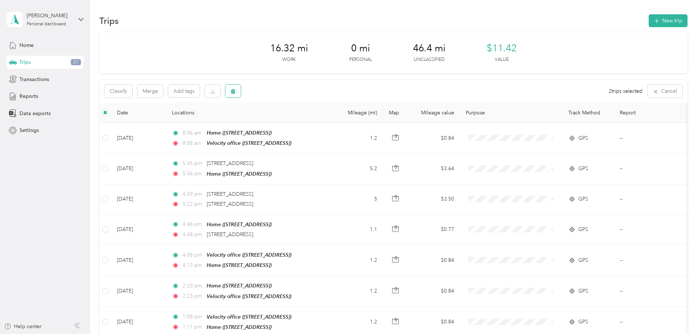
click at [241, 90] on button "button" at bounding box center [232, 91] width 15 height 13
click at [335, 117] on button "Yes" at bounding box center [336, 122] width 14 height 12
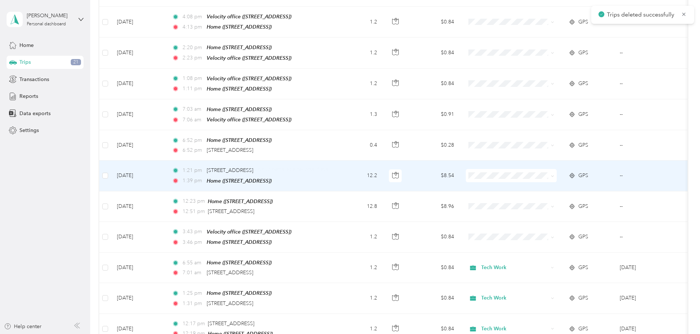
scroll to position [256, 0]
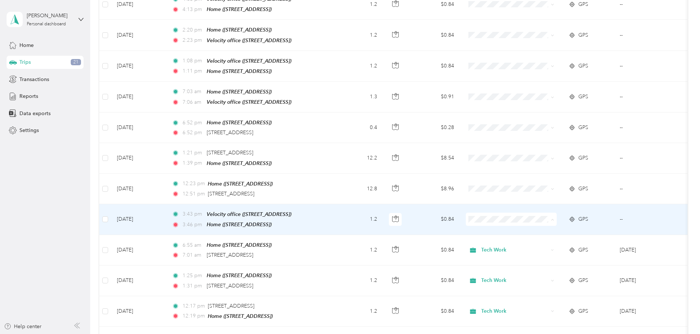
click at [537, 223] on li "Tech Work" at bounding box center [559, 227] width 91 height 13
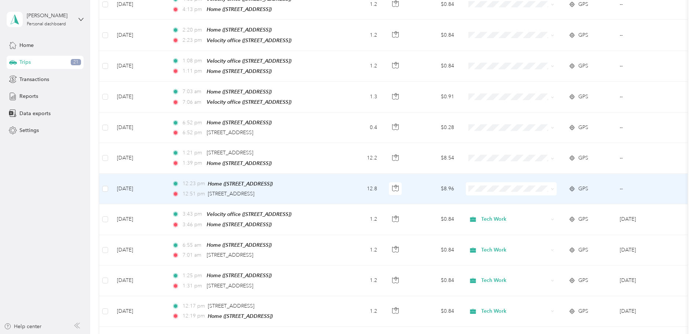
scroll to position [220, 0]
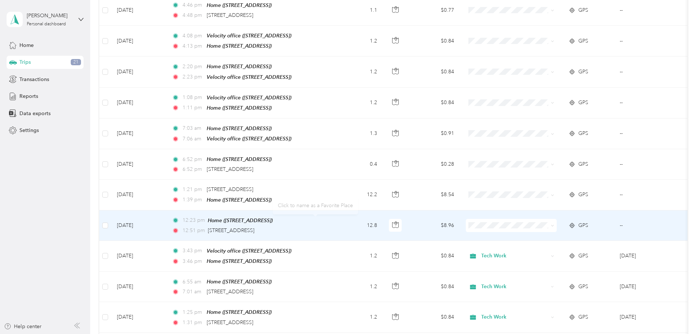
click at [383, 214] on td "12.8" at bounding box center [359, 225] width 48 height 30
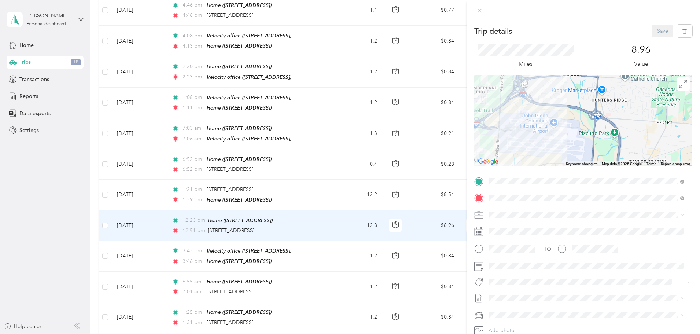
drag, startPoint x: 539, startPoint y: 132, endPoint x: 544, endPoint y: 142, distance: 11.6
click at [544, 142] on div at bounding box center [583, 121] width 218 height 92
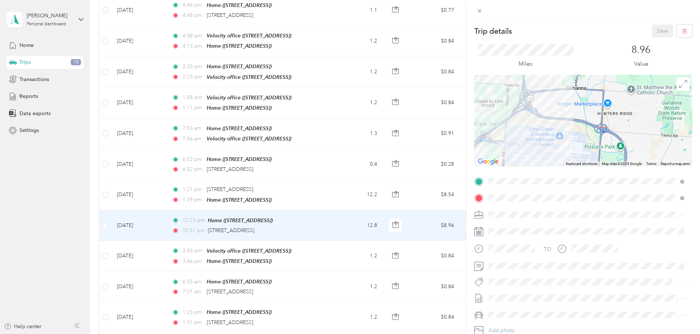
click at [400, 224] on div "Trip details Save This trip cannot be edited because it is either under review,…" at bounding box center [350, 167] width 700 height 334
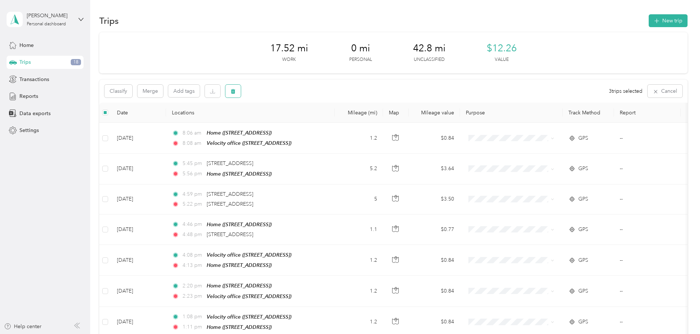
click at [235, 93] on icon "button" at bounding box center [233, 91] width 4 height 5
click at [337, 120] on button "Yes" at bounding box center [336, 122] width 14 height 12
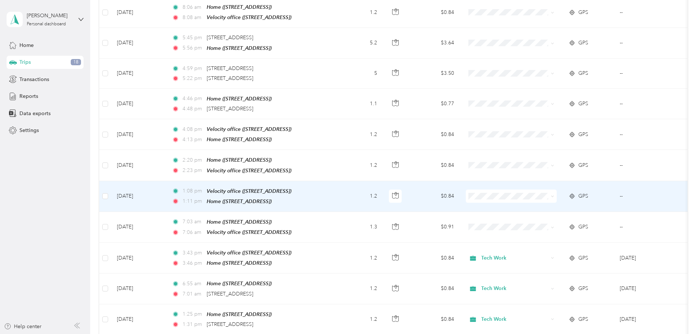
scroll to position [110, 0]
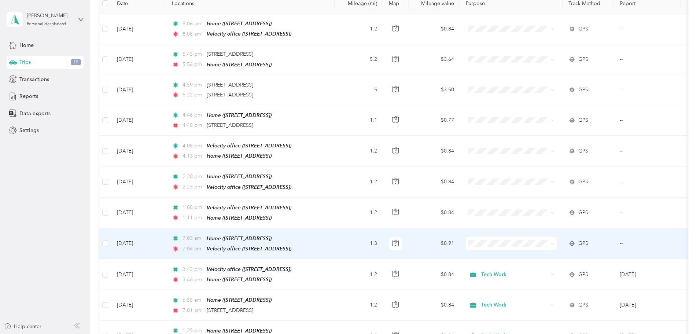
click at [528, 237] on span at bounding box center [511, 243] width 91 height 13
click at [533, 253] on span "Tech Work" at bounding box center [567, 253] width 68 height 8
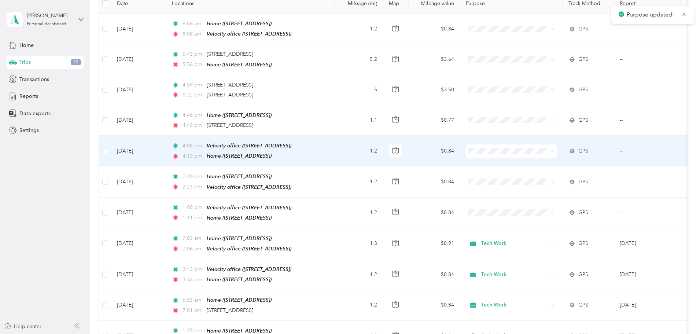
click at [529, 161] on span "Tech Work" at bounding box center [560, 163] width 81 height 8
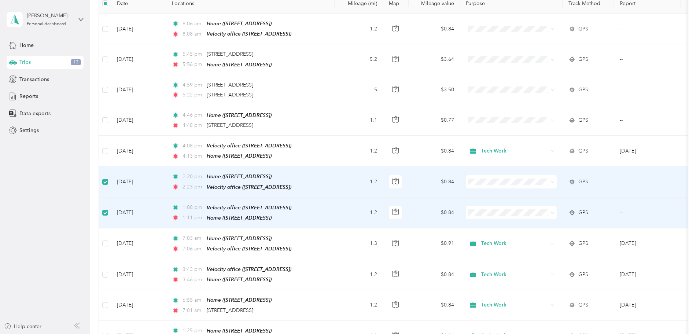
scroll to position [73, 0]
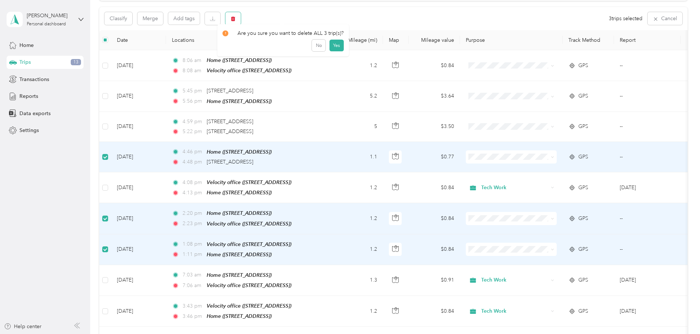
drag, startPoint x: 281, startPoint y: 15, endPoint x: 290, endPoint y: 21, distance: 11.1
click at [241, 15] on button "button" at bounding box center [232, 18] width 15 height 13
click at [336, 49] on button "Yes" at bounding box center [336, 49] width 14 height 12
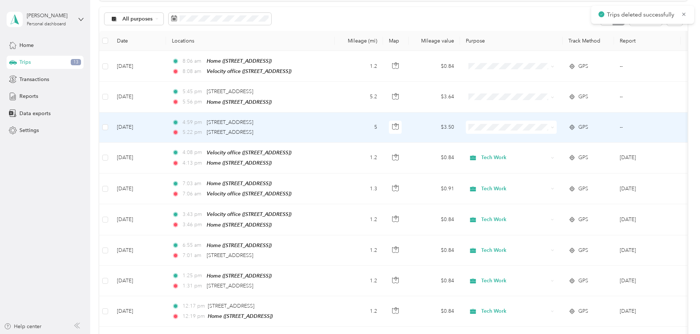
click at [383, 126] on td "5" at bounding box center [359, 127] width 48 height 30
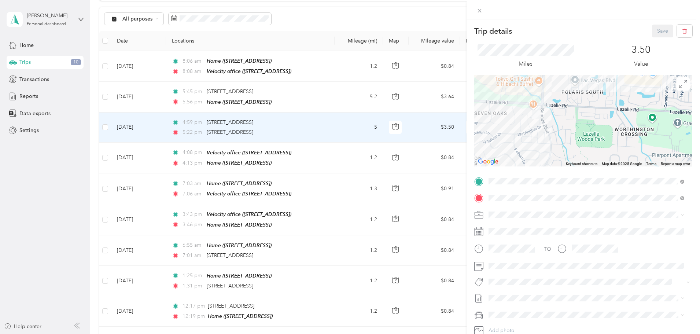
drag, startPoint x: 521, startPoint y: 150, endPoint x: 552, endPoint y: 99, distance: 59.9
click at [552, 99] on div at bounding box center [583, 121] width 218 height 92
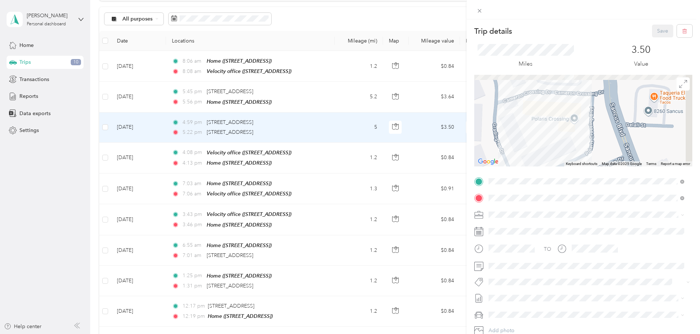
drag, startPoint x: 545, startPoint y: 103, endPoint x: 518, endPoint y: 129, distance: 37.8
click at [518, 134] on div at bounding box center [583, 121] width 218 height 92
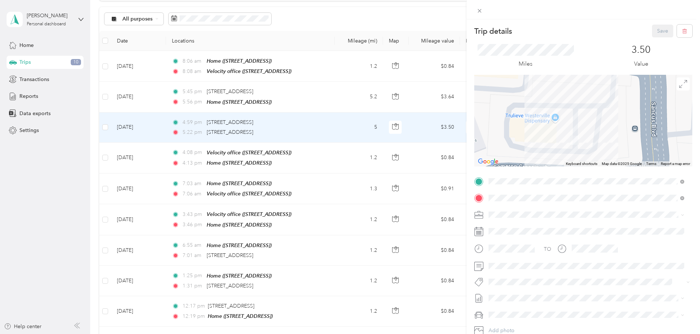
drag, startPoint x: 519, startPoint y: 137, endPoint x: 516, endPoint y: 131, distance: 6.9
click at [516, 131] on div at bounding box center [583, 121] width 218 height 92
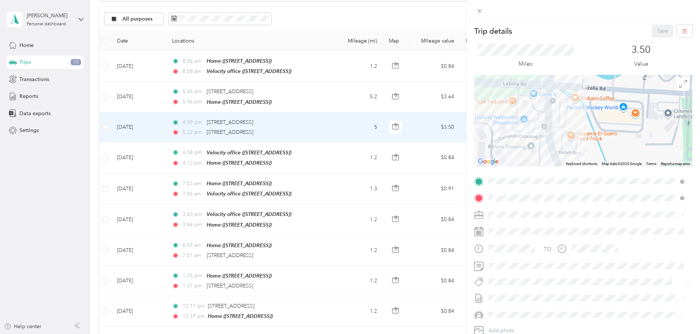
click at [155, 126] on div "Trip details Save This trip cannot be edited because it is either under review,…" at bounding box center [350, 167] width 700 height 334
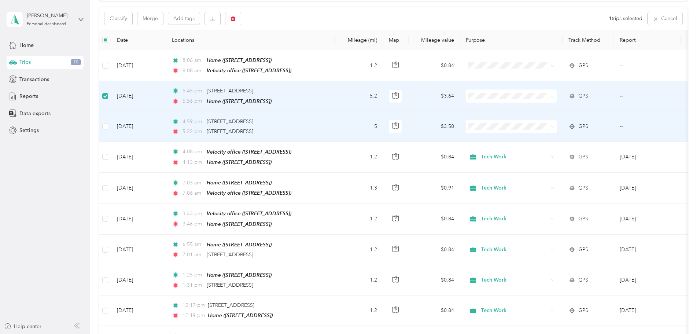
click at [111, 125] on td at bounding box center [105, 127] width 12 height 30
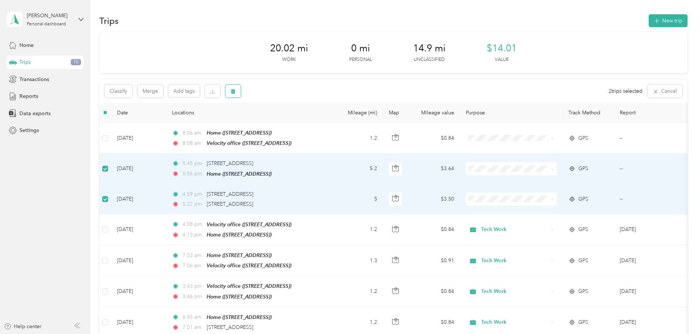
click at [236, 92] on icon "button" at bounding box center [232, 91] width 5 height 5
click at [333, 123] on button "Yes" at bounding box center [336, 122] width 14 height 12
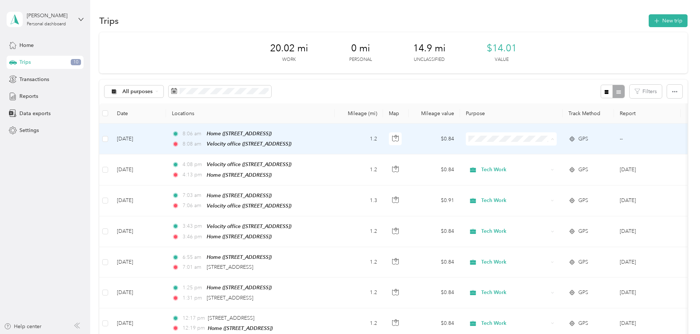
click at [533, 153] on span "Tech Work" at bounding box center [567, 152] width 68 height 8
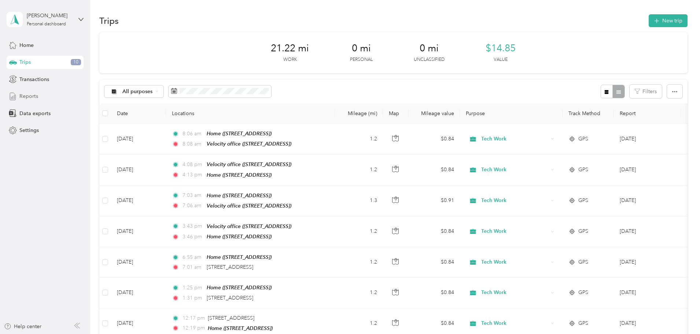
click at [33, 96] on span "Reports" at bounding box center [28, 96] width 19 height 8
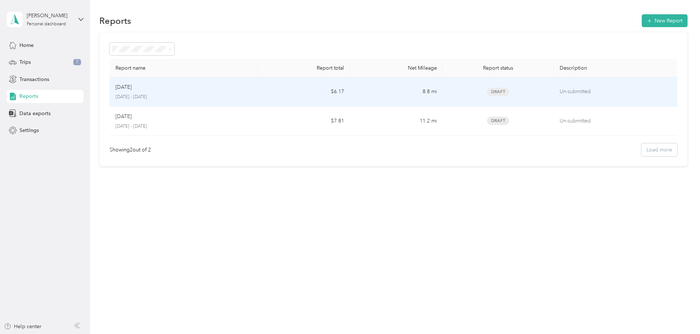
click at [304, 96] on td "$6.17" at bounding box center [304, 91] width 92 height 29
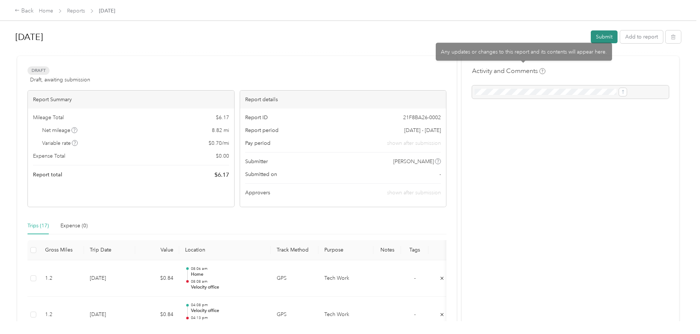
click at [591, 36] on button "Submit" at bounding box center [604, 36] width 27 height 13
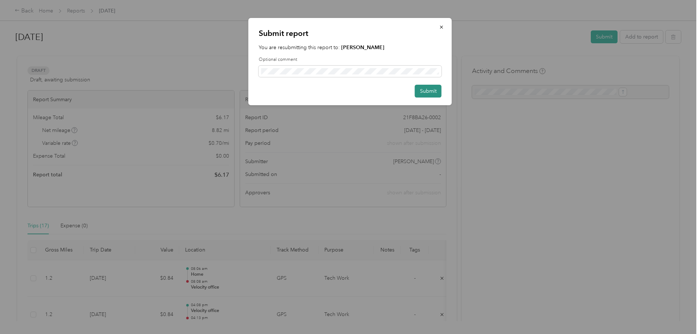
click at [420, 95] on button "Submit" at bounding box center [428, 91] width 27 height 13
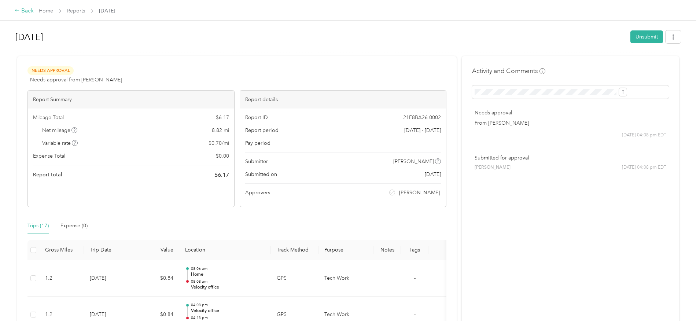
click at [34, 11] on div "Back" at bounding box center [24, 11] width 19 height 9
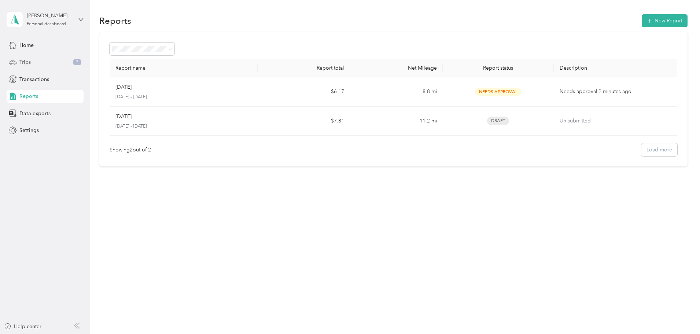
click at [33, 59] on div "Trips 7" at bounding box center [45, 62] width 77 height 13
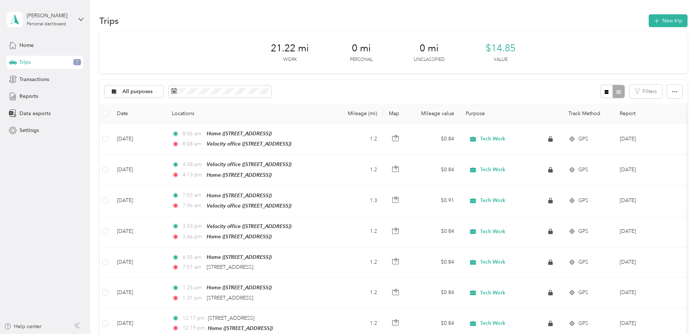
drag, startPoint x: 121, startPoint y: 129, endPoint x: 126, endPoint y: 127, distance: 4.6
click at [649, 18] on button "New trip" at bounding box center [668, 20] width 39 height 13
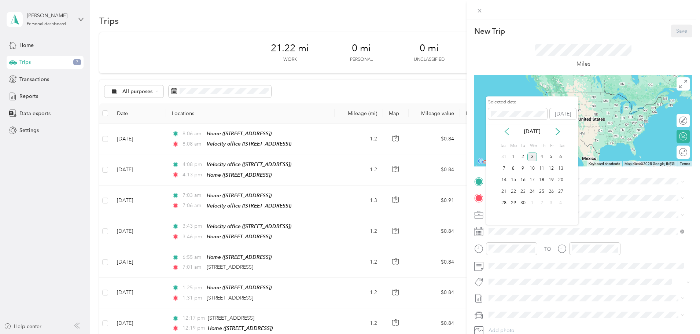
click at [509, 132] on icon at bounding box center [506, 131] width 7 height 7
click at [532, 206] on div "27" at bounding box center [532, 203] width 10 height 9
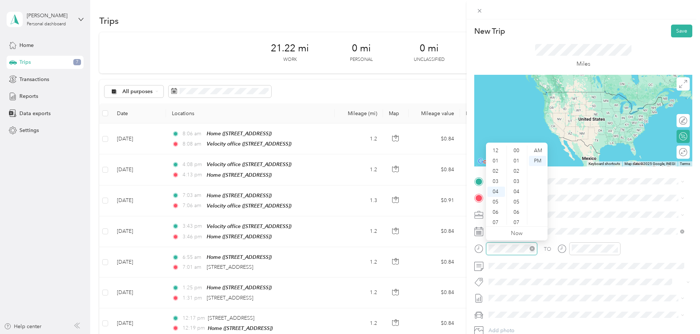
scroll to position [123, 0]
click at [496, 182] on div "07" at bounding box center [496, 181] width 18 height 10
click at [516, 148] on div "00" at bounding box center [517, 150] width 18 height 10
click at [542, 152] on div "AM" at bounding box center [538, 150] width 18 height 10
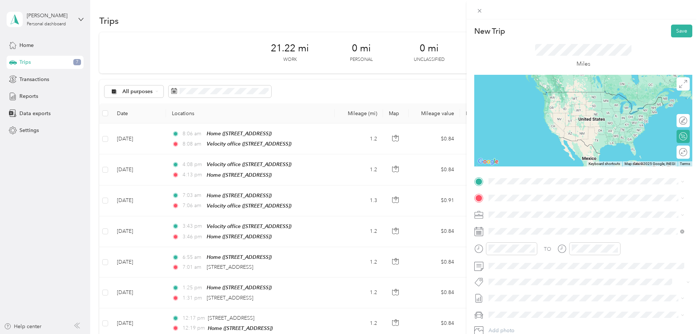
click at [569, 272] on div "TO Add photo" at bounding box center [583, 264] width 218 height 177
click at [598, 149] on div "00" at bounding box center [600, 150] width 18 height 10
drag, startPoint x: 617, startPoint y: 160, endPoint x: 627, endPoint y: 164, distance: 9.9
click at [618, 160] on div "PM" at bounding box center [621, 161] width 18 height 10
click at [656, 249] on div "TO" at bounding box center [583, 251] width 218 height 18
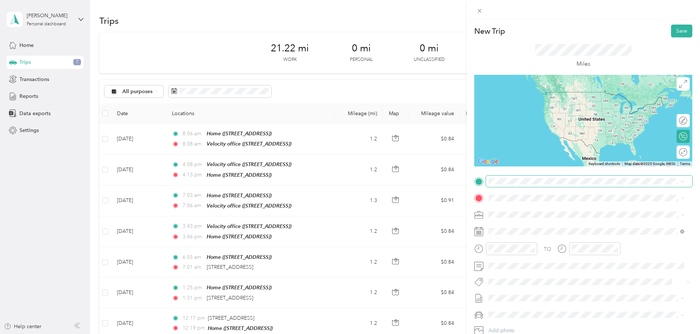
click at [514, 185] on span at bounding box center [589, 182] width 206 height 12
click at [533, 210] on div "Home" at bounding box center [525, 210] width 47 height 7
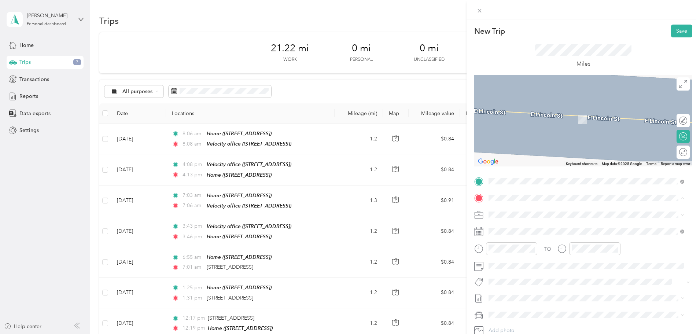
click at [549, 225] on strong "Velocity Office" at bounding box center [546, 228] width 36 height 7
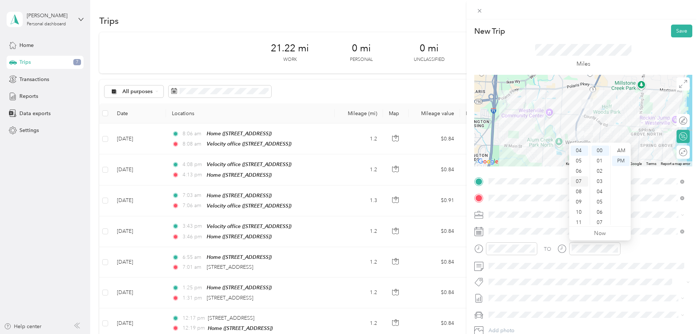
click at [580, 181] on div "07" at bounding box center [580, 181] width 18 height 10
click at [600, 171] on div "02" at bounding box center [600, 171] width 18 height 10
click at [620, 148] on div "AM" at bounding box center [621, 150] width 18 height 10
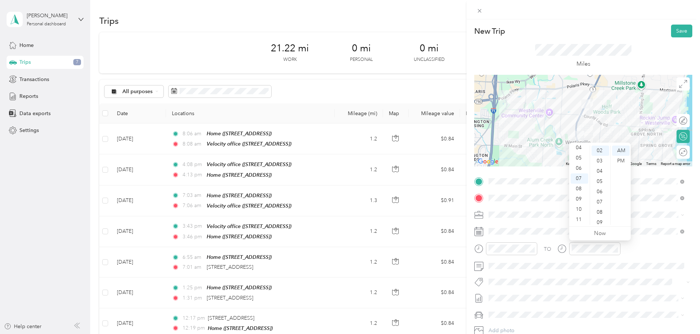
click at [631, 246] on div "TO" at bounding box center [583, 251] width 218 height 18
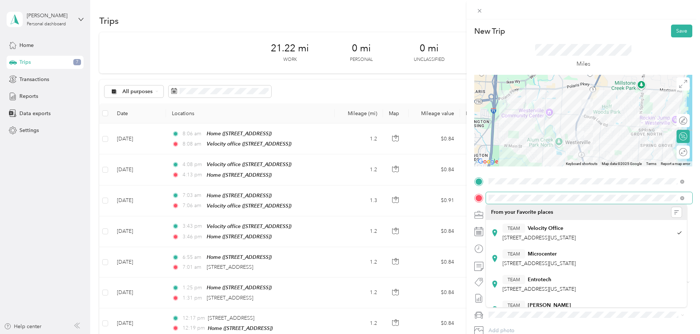
click at [466, 199] on form "New Trip Save This trip cannot be edited because it is either under review, app…" at bounding box center [582, 189] width 233 height 328
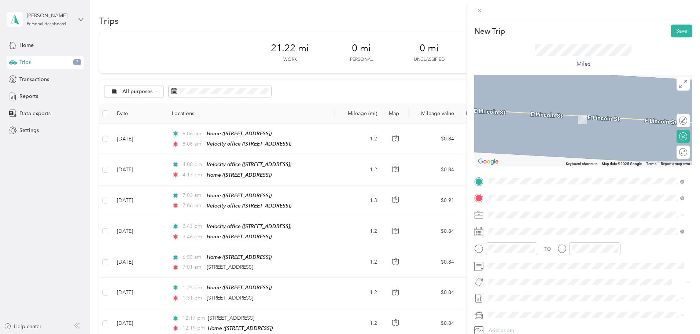
click at [549, 259] on span "[STREET_ADDRESS]" at bounding box center [525, 261] width 47 height 6
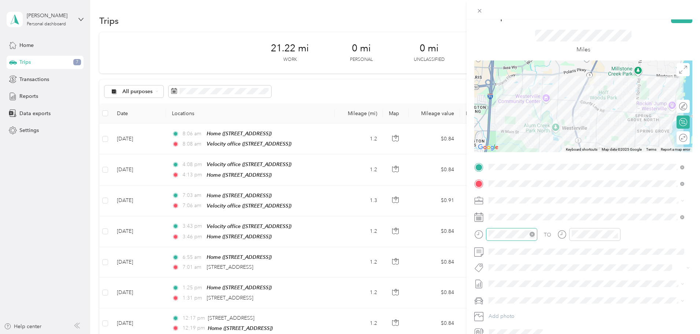
scroll to position [0, 0]
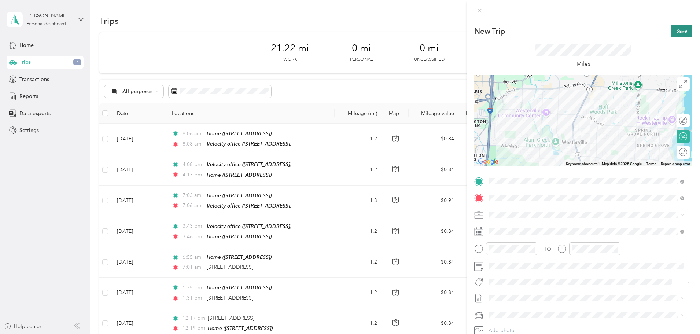
click at [675, 28] on button "Save" at bounding box center [681, 31] width 21 height 13
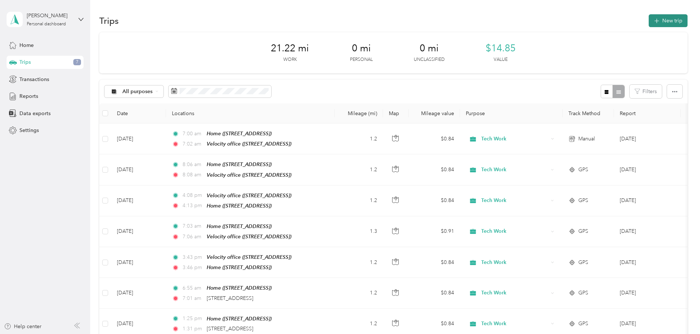
click at [649, 17] on button "New trip" at bounding box center [668, 20] width 39 height 13
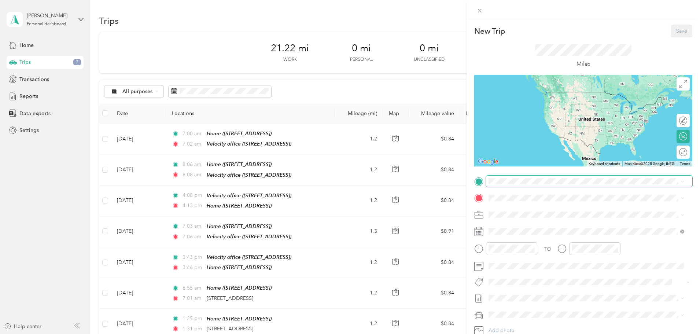
click at [517, 185] on span at bounding box center [589, 182] width 206 height 12
click at [531, 218] on span "[STREET_ADDRESS]" at bounding box center [525, 218] width 47 height 6
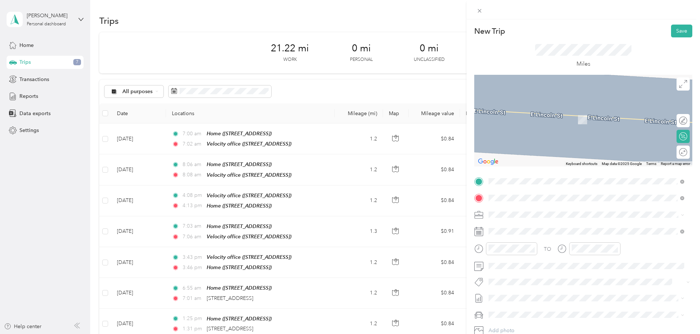
click at [549, 254] on div "Velocity office" at bounding box center [525, 252] width 47 height 7
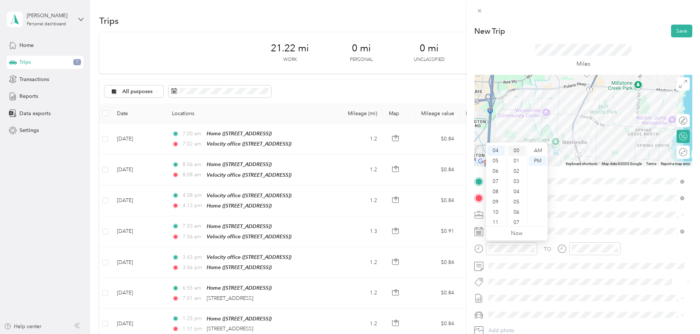
click at [517, 151] on div "00" at bounding box center [517, 150] width 18 height 10
click at [532, 161] on div "PM" at bounding box center [538, 161] width 18 height 10
click at [641, 250] on div "TO" at bounding box center [583, 251] width 218 height 18
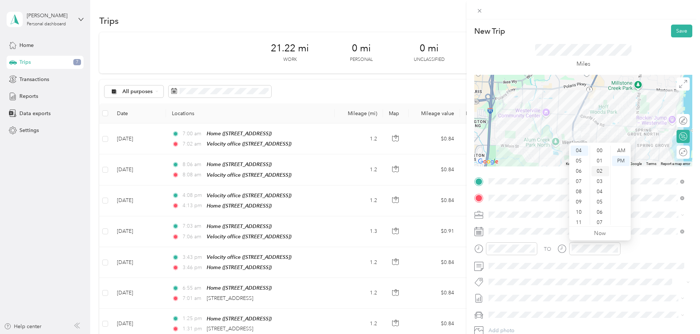
click at [599, 170] on div "02" at bounding box center [600, 171] width 18 height 10
click at [620, 160] on div "PM" at bounding box center [621, 161] width 18 height 10
click at [658, 245] on div "TO" at bounding box center [583, 251] width 218 height 18
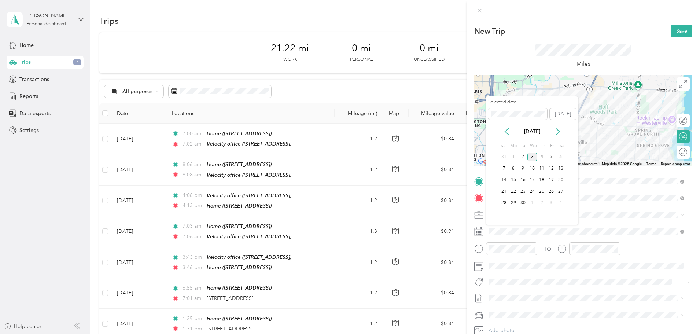
click at [511, 136] on div "[DATE]" at bounding box center [532, 132] width 92 height 14
click at [509, 131] on icon at bounding box center [506, 131] width 7 height 7
click at [535, 200] on div "27" at bounding box center [532, 203] width 10 height 9
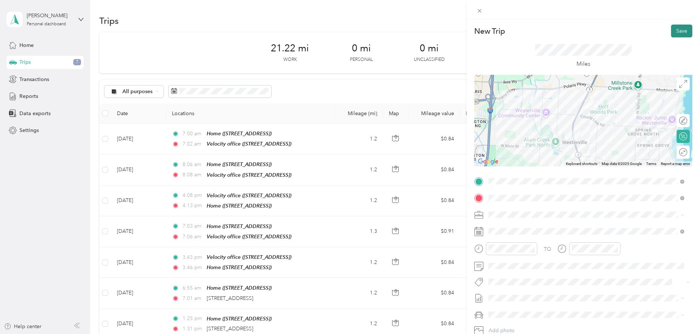
click at [672, 30] on button "Save" at bounding box center [681, 31] width 21 height 13
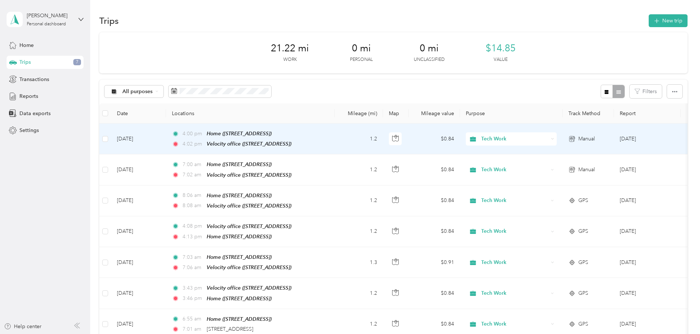
click at [383, 135] on td "1.2" at bounding box center [359, 138] width 48 height 31
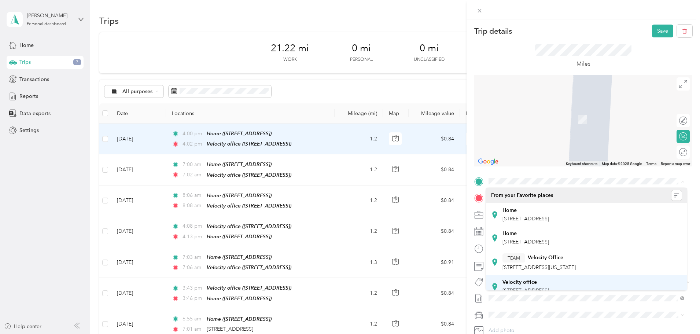
click at [530, 282] on strong "Velocity office" at bounding box center [519, 282] width 34 height 7
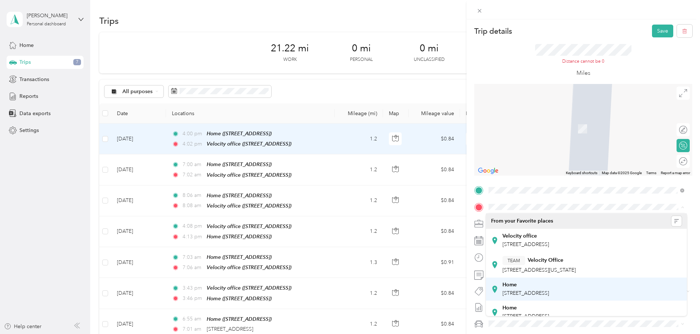
click at [518, 285] on div "Home" at bounding box center [525, 284] width 47 height 7
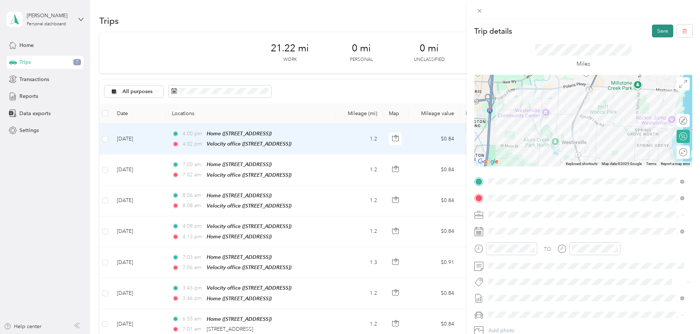
click at [657, 29] on button "Save" at bounding box center [662, 31] width 21 height 13
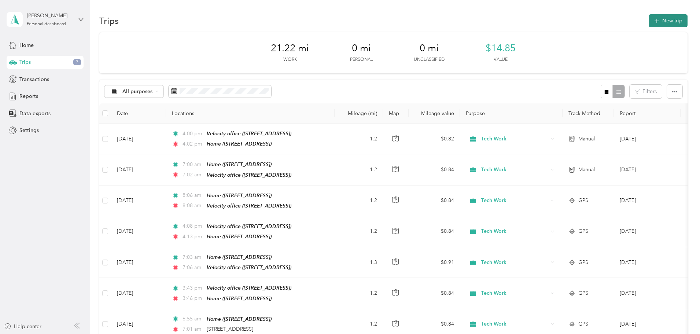
click at [649, 23] on button "New trip" at bounding box center [668, 20] width 39 height 13
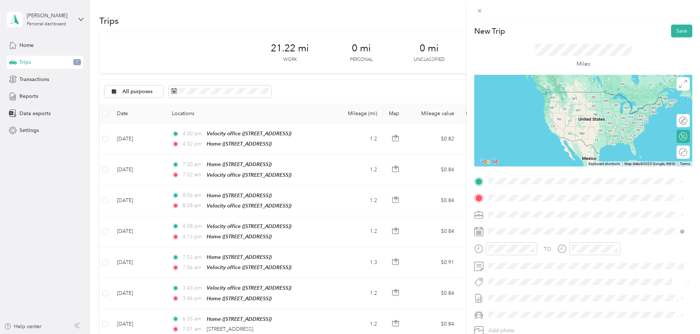
click at [540, 218] on span "[STREET_ADDRESS]" at bounding box center [525, 218] width 47 height 6
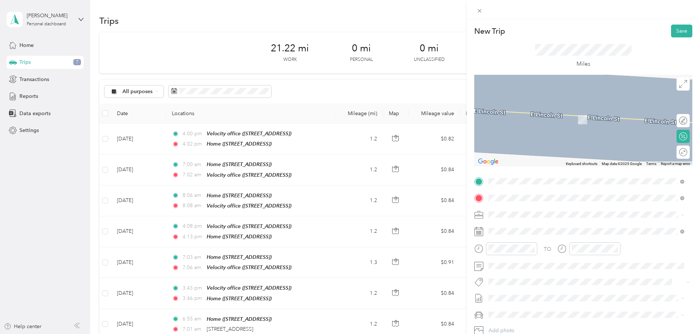
click at [549, 261] on span "[STREET_ADDRESS]" at bounding box center [525, 261] width 47 height 6
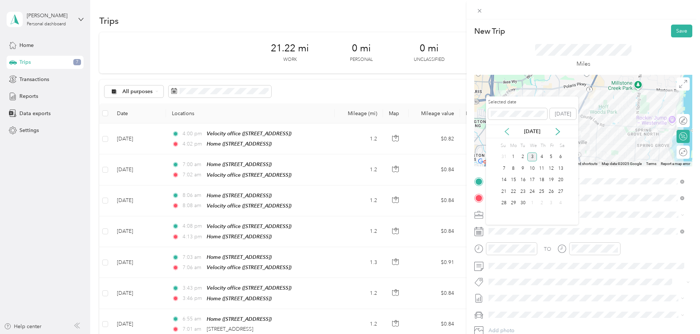
click at [507, 128] on icon at bounding box center [506, 131] width 7 height 7
click at [542, 202] on div "28" at bounding box center [542, 203] width 10 height 9
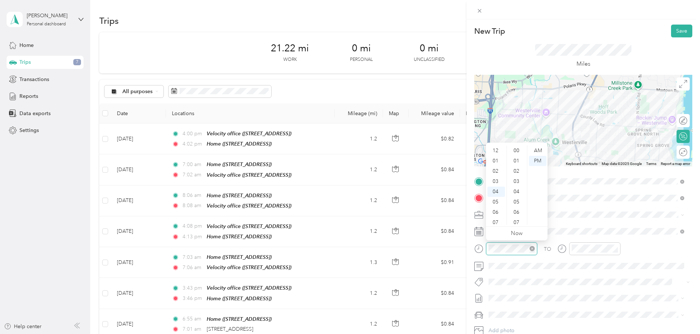
scroll to position [164, 0]
click at [498, 180] on div "07" at bounding box center [496, 181] width 18 height 10
click at [516, 147] on div "00" at bounding box center [517, 150] width 18 height 10
click at [498, 213] on div "06" at bounding box center [496, 212] width 18 height 10
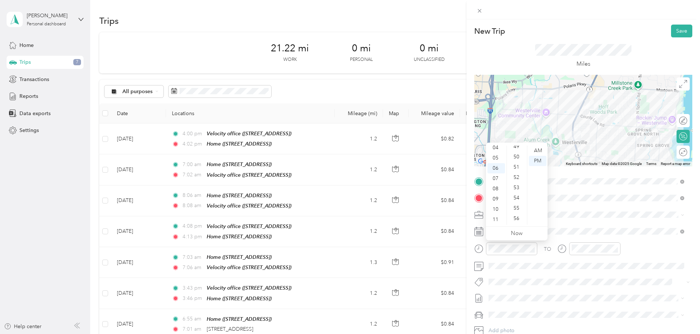
scroll to position [513, 0]
click at [517, 200] on div "55" at bounding box center [517, 202] width 18 height 10
click at [538, 149] on div "AM" at bounding box center [538, 150] width 18 height 10
click at [635, 251] on div "TO" at bounding box center [583, 251] width 218 height 18
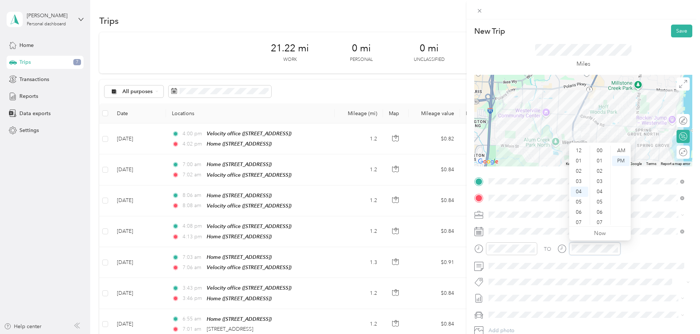
scroll to position [164, 0]
click at [579, 169] on div "06" at bounding box center [580, 171] width 18 height 10
click at [579, 177] on div "07" at bounding box center [580, 178] width 18 height 10
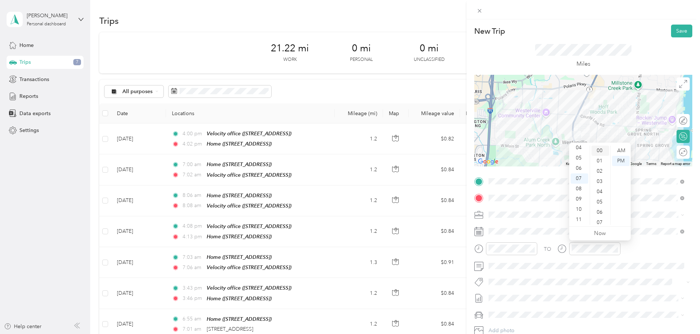
click at [598, 148] on div "00" at bounding box center [600, 150] width 18 height 10
click at [622, 152] on div "AM" at bounding box center [621, 150] width 18 height 10
click at [651, 250] on div "TO" at bounding box center [583, 251] width 218 height 18
click at [655, 250] on div "TO" at bounding box center [583, 251] width 218 height 18
click at [679, 30] on button "Save" at bounding box center [681, 31] width 21 height 13
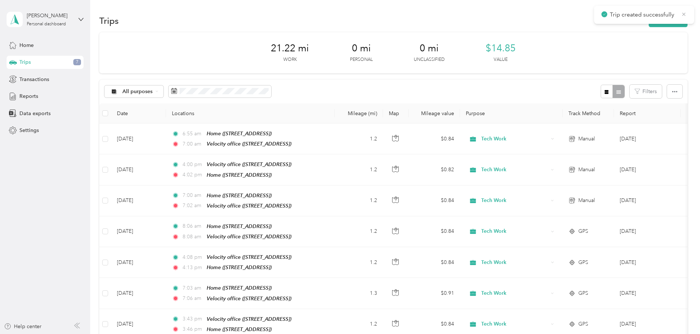
click at [681, 15] on icon at bounding box center [684, 14] width 6 height 7
click at [649, 23] on button "New trip" at bounding box center [668, 20] width 39 height 13
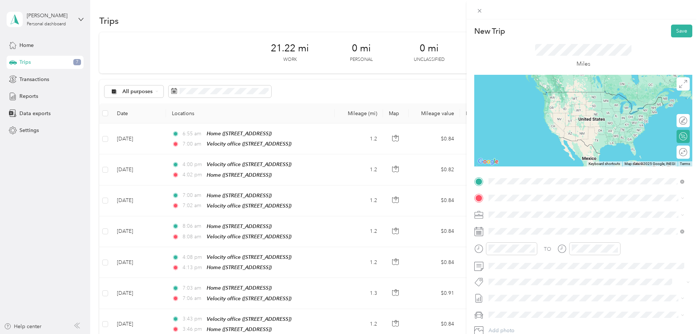
click at [549, 239] on div "Velocity office [STREET_ADDRESS]" at bounding box center [525, 240] width 47 height 15
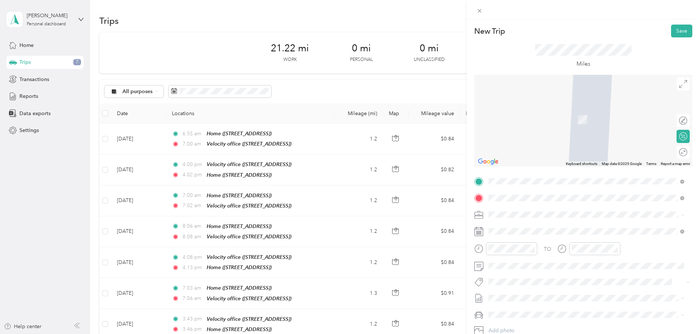
click at [541, 233] on span "[STREET_ADDRESS]" at bounding box center [525, 235] width 47 height 6
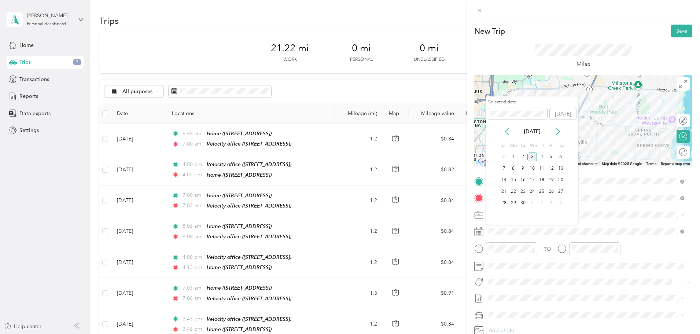
click at [507, 129] on icon at bounding box center [506, 131] width 7 height 7
click at [541, 204] on div "28" at bounding box center [542, 203] width 10 height 9
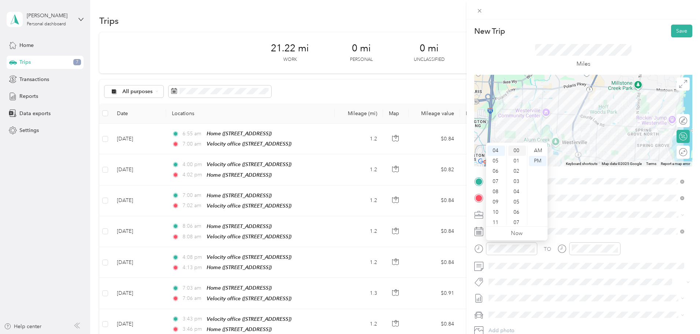
click at [518, 151] on div "00" at bounding box center [517, 150] width 18 height 10
click at [535, 159] on div "PM" at bounding box center [538, 161] width 18 height 10
click at [629, 248] on div "TO" at bounding box center [583, 251] width 218 height 18
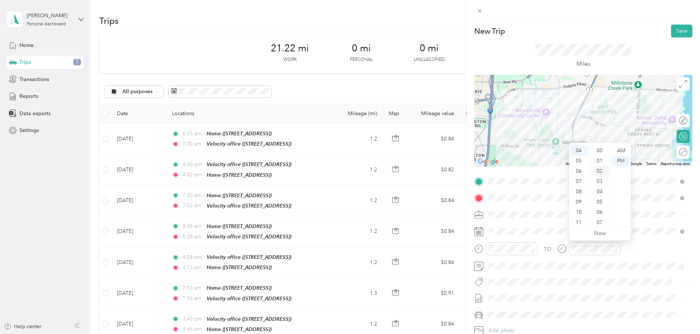
click at [601, 172] on div "02" at bounding box center [600, 171] width 18 height 10
click at [618, 160] on div "PM" at bounding box center [621, 161] width 18 height 10
click at [636, 248] on div "TO" at bounding box center [583, 251] width 218 height 18
click at [678, 34] on button "Save" at bounding box center [681, 31] width 21 height 13
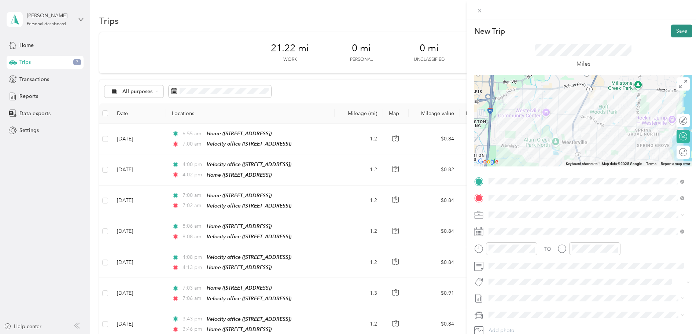
click at [674, 30] on button "Save" at bounding box center [681, 31] width 21 height 13
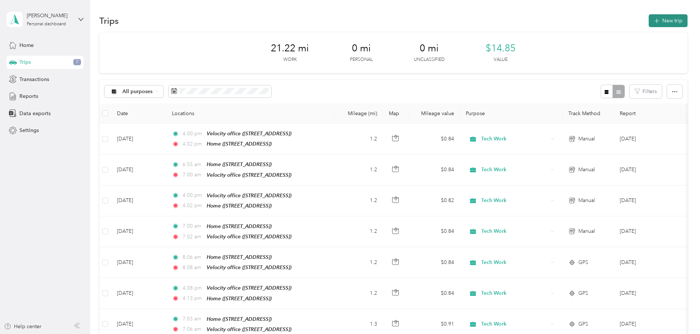
click at [649, 20] on button "New trip" at bounding box center [668, 20] width 39 height 13
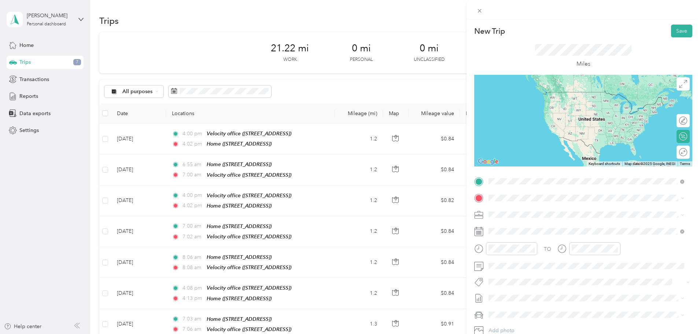
click at [516, 217] on span "[STREET_ADDRESS]" at bounding box center [525, 218] width 47 height 6
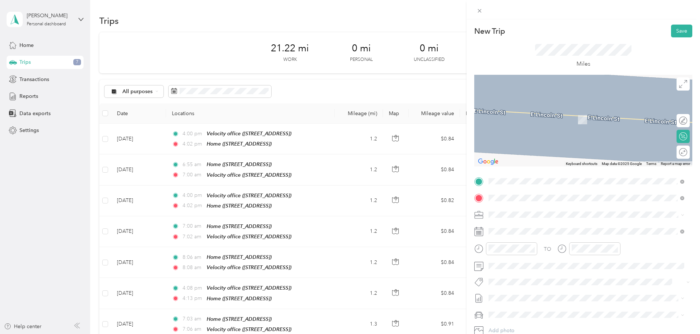
click at [549, 261] on span "[STREET_ADDRESS]" at bounding box center [525, 261] width 47 height 6
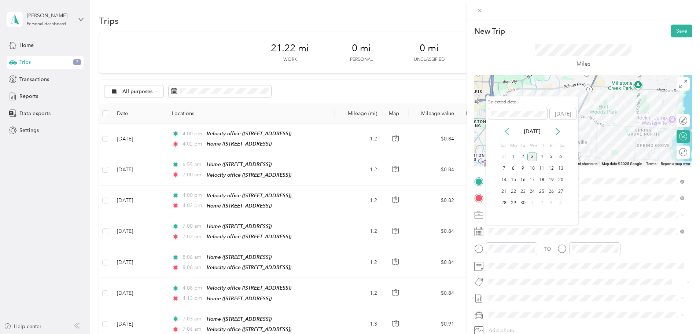
click at [509, 132] on icon at bounding box center [506, 131] width 7 height 7
click at [551, 203] on div "29" at bounding box center [551, 203] width 10 height 9
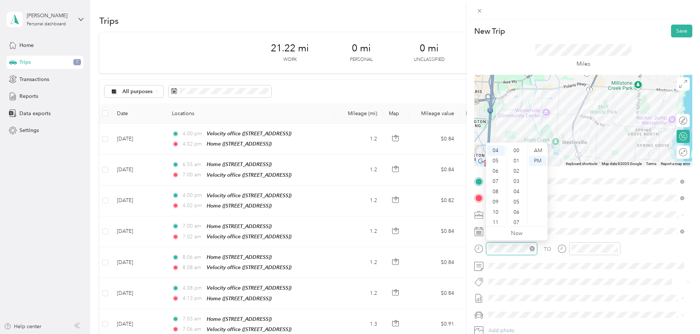
scroll to position [174, 0]
click at [495, 172] on div "06" at bounding box center [496, 171] width 18 height 10
click at [521, 176] on div "55" at bounding box center [517, 178] width 18 height 10
click at [539, 149] on div "AM" at bounding box center [538, 150] width 18 height 10
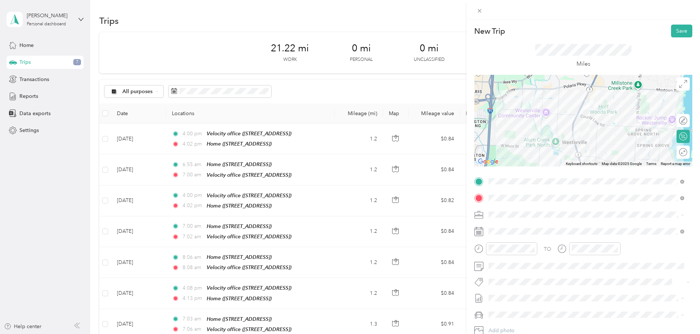
click at [631, 250] on div "TO" at bounding box center [583, 251] width 218 height 18
click at [584, 184] on div "07" at bounding box center [580, 181] width 18 height 10
click at [602, 147] on div "00" at bounding box center [600, 150] width 18 height 10
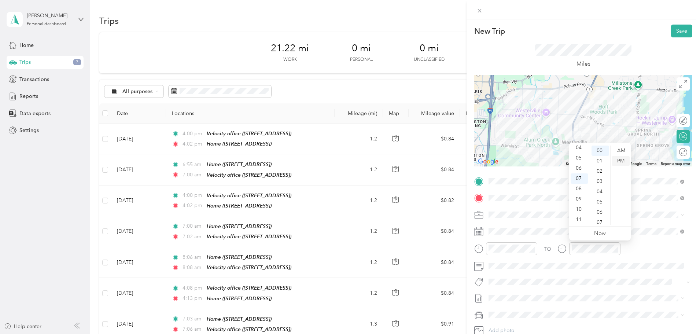
click at [623, 162] on div "PM" at bounding box center [621, 161] width 18 height 10
click at [622, 151] on div "AM" at bounding box center [621, 150] width 18 height 10
click at [631, 247] on div "TO" at bounding box center [583, 251] width 218 height 18
click at [671, 32] on button "Save" at bounding box center [681, 31] width 21 height 13
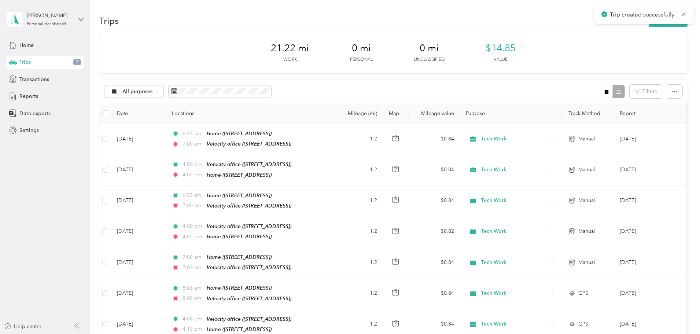
click at [686, 15] on icon at bounding box center [684, 14] width 6 height 7
click at [649, 17] on button "New trip" at bounding box center [668, 20] width 39 height 13
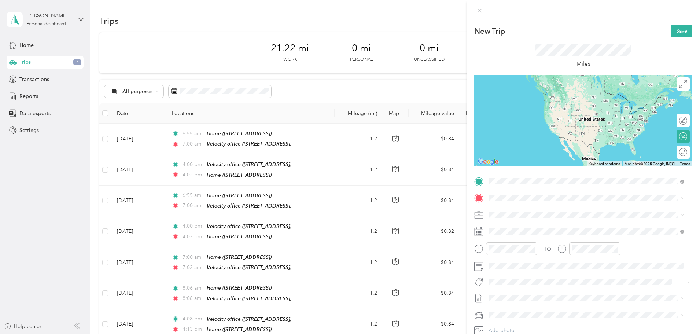
click at [520, 238] on strong "Velocity office" at bounding box center [519, 236] width 34 height 7
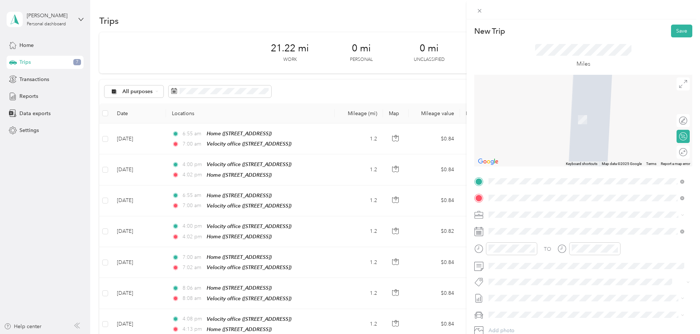
click at [537, 230] on div "Home [STREET_ADDRESS]" at bounding box center [525, 231] width 47 height 15
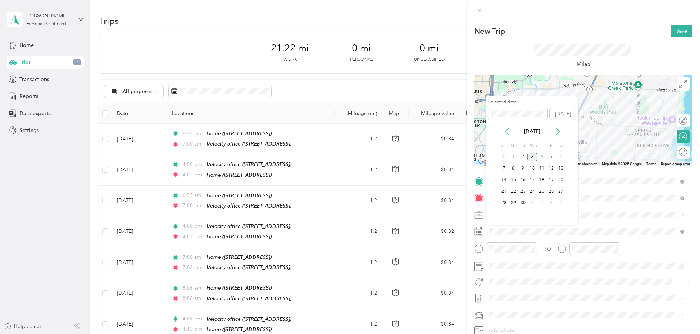
click at [505, 128] on icon at bounding box center [506, 131] width 7 height 7
click at [553, 201] on div "29" at bounding box center [551, 203] width 10 height 9
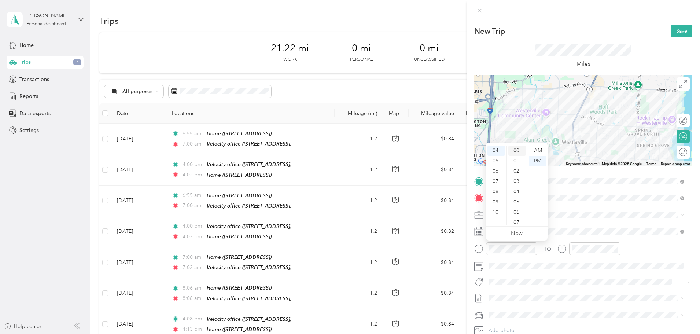
click at [514, 150] on div "00" at bounding box center [517, 150] width 18 height 10
click at [537, 160] on div "PM" at bounding box center [538, 161] width 18 height 10
click at [651, 246] on div "TO" at bounding box center [583, 251] width 218 height 18
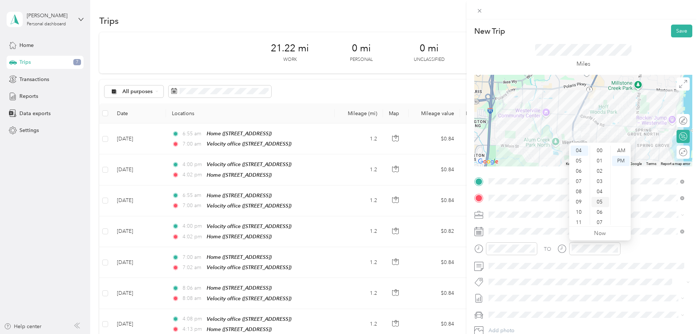
click at [603, 199] on div "05" at bounding box center [600, 202] width 18 height 10
click at [642, 250] on div "TO" at bounding box center [583, 251] width 218 height 18
click at [680, 35] on button "Save" at bounding box center [681, 31] width 21 height 13
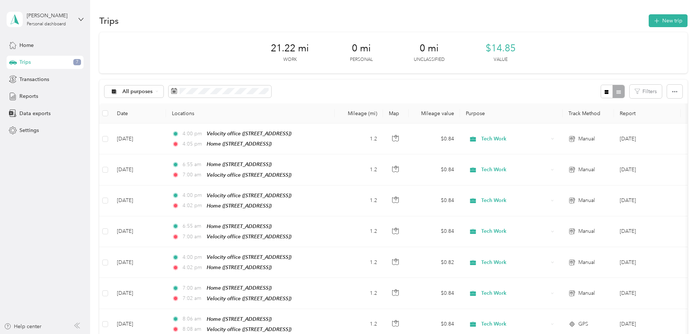
click at [34, 94] on span "Reports" at bounding box center [28, 96] width 19 height 8
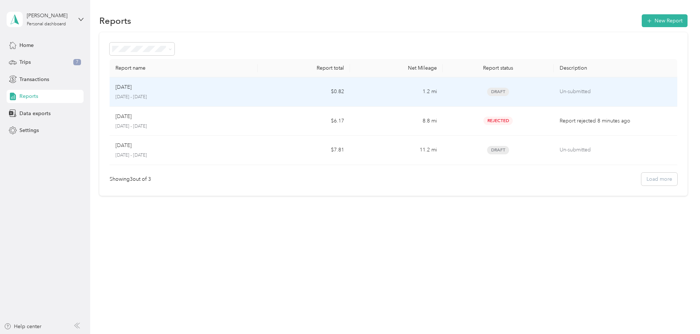
click at [212, 93] on div "Aug [DATE] - [DATE]" at bounding box center [183, 91] width 136 height 17
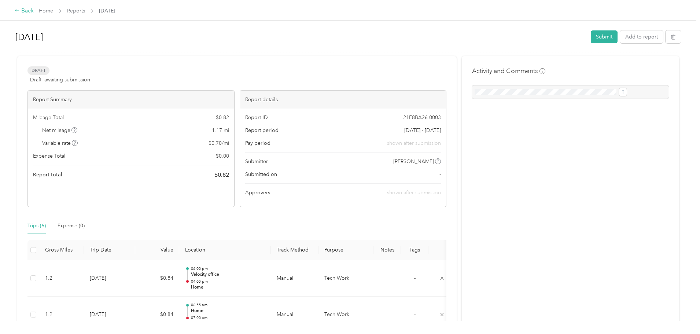
click at [34, 11] on div "Back" at bounding box center [24, 11] width 19 height 9
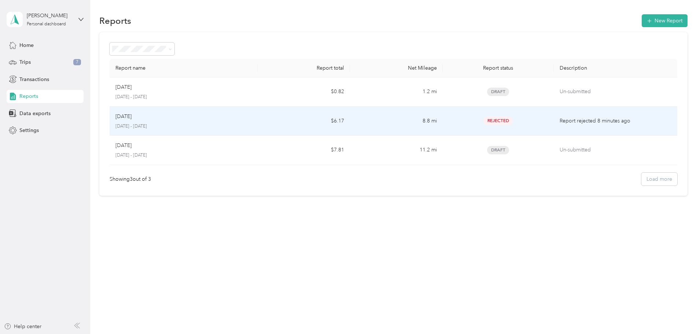
click at [204, 114] on div "[DATE]" at bounding box center [183, 116] width 136 height 8
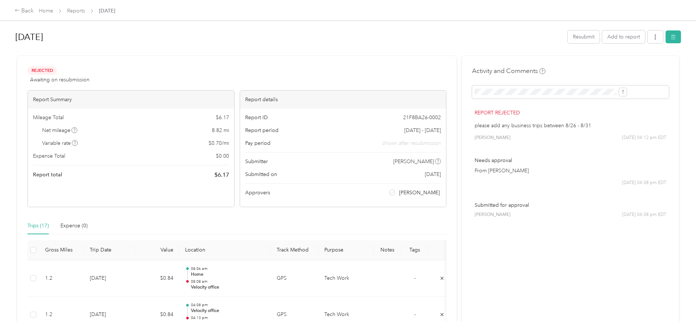
click at [84, 19] on div "Back Home Reports [DATE]" at bounding box center [350, 10] width 700 height 21
click at [34, 10] on div "Back" at bounding box center [24, 11] width 19 height 9
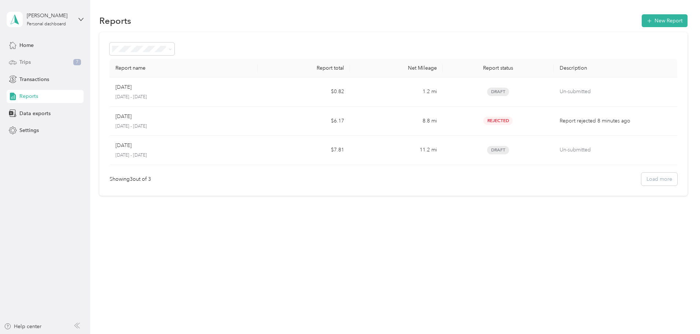
click at [33, 61] on div "Trips 7" at bounding box center [45, 62] width 77 height 13
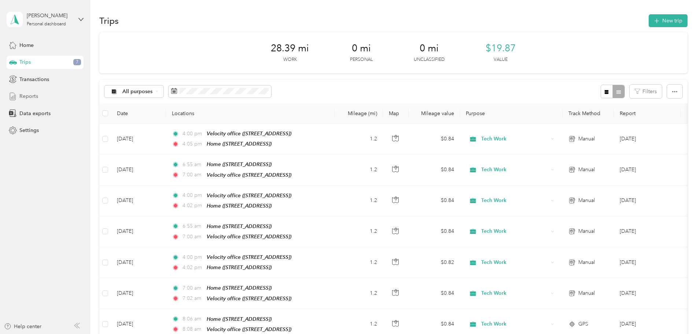
click at [44, 96] on div "Reports" at bounding box center [45, 96] width 77 height 13
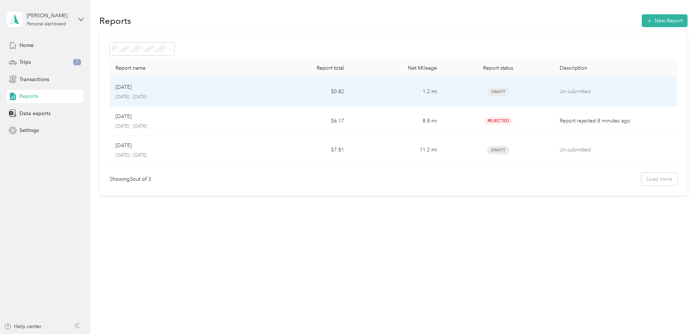
click at [207, 87] on div "[DATE]" at bounding box center [183, 87] width 136 height 8
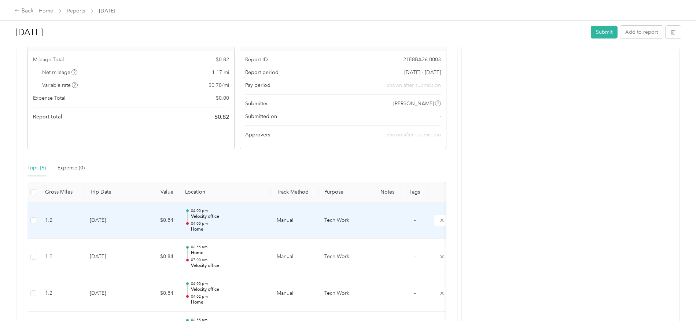
scroll to position [35, 0]
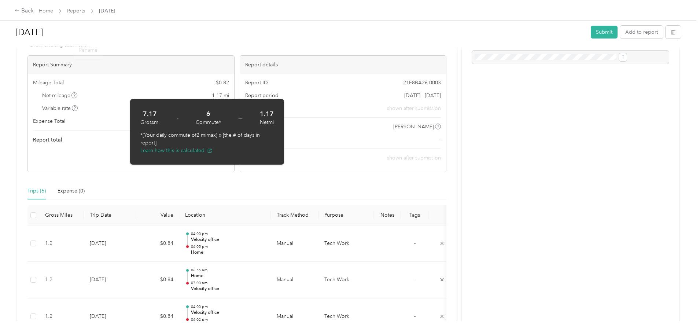
click at [79, 16] on div "Back Home Reports [DATE]" at bounding box center [350, 10] width 700 height 21
click at [34, 11] on div "Back" at bounding box center [24, 11] width 19 height 9
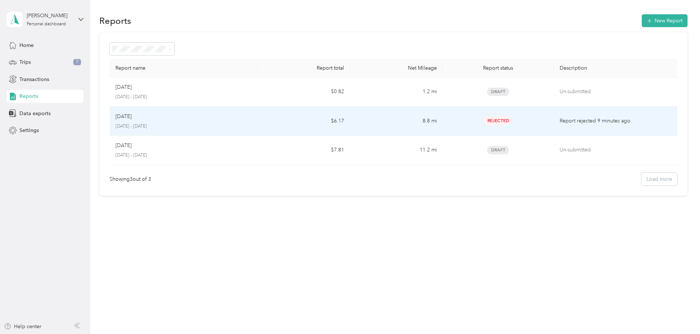
click at [318, 121] on td "$6.17" at bounding box center [304, 121] width 92 height 29
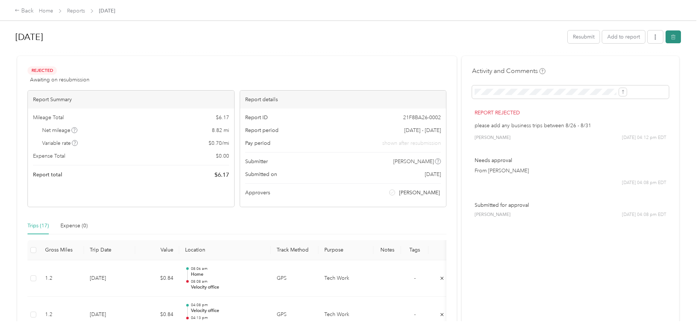
click at [665, 39] on button "button" at bounding box center [672, 36] width 15 height 13
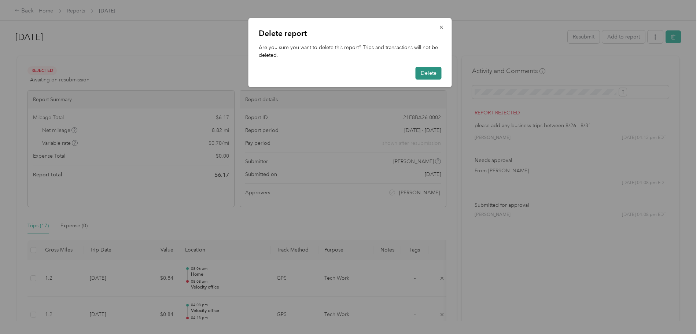
click at [424, 74] on button "Delete" at bounding box center [429, 73] width 26 height 13
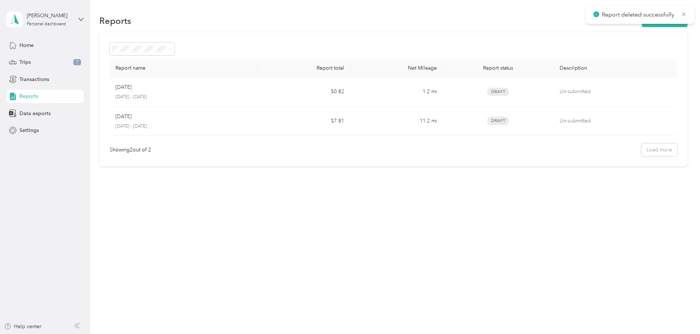
click at [52, 98] on div "Reports" at bounding box center [45, 96] width 77 height 13
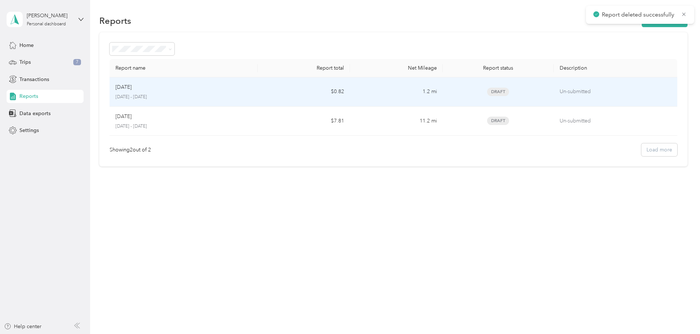
click at [204, 88] on div "[DATE]" at bounding box center [183, 87] width 136 height 8
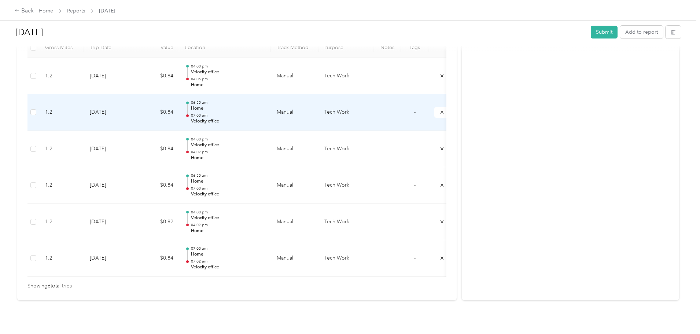
scroll to position [218, 0]
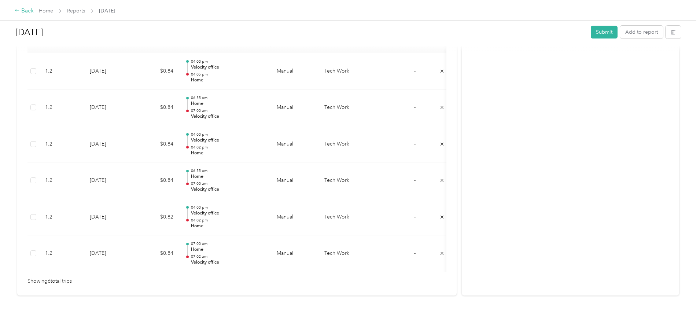
click at [34, 12] on div "Back" at bounding box center [24, 11] width 19 height 9
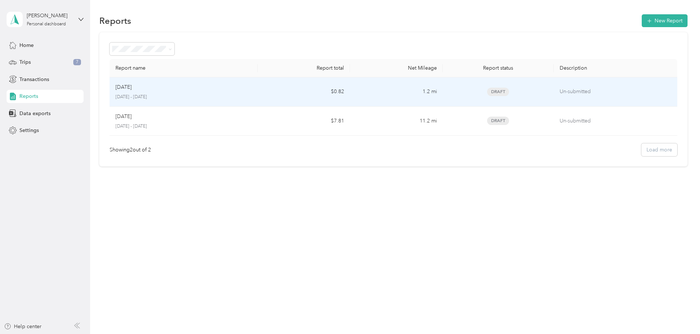
click at [241, 95] on p "[DATE] - [DATE]" at bounding box center [183, 97] width 136 height 7
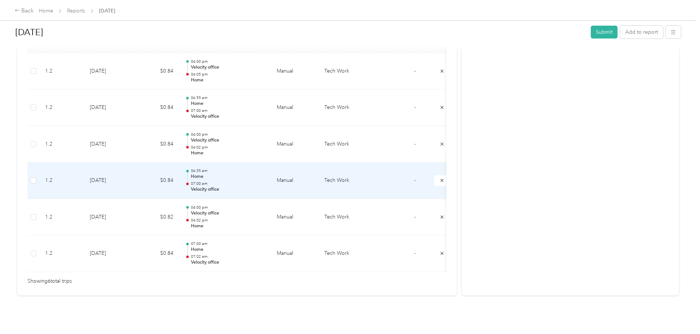
scroll to position [181, 0]
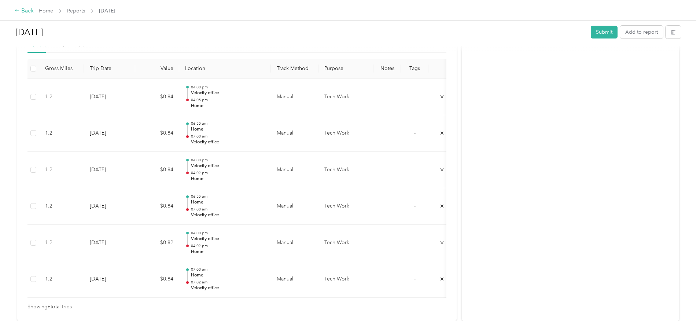
click at [34, 10] on div "Back" at bounding box center [24, 11] width 19 height 9
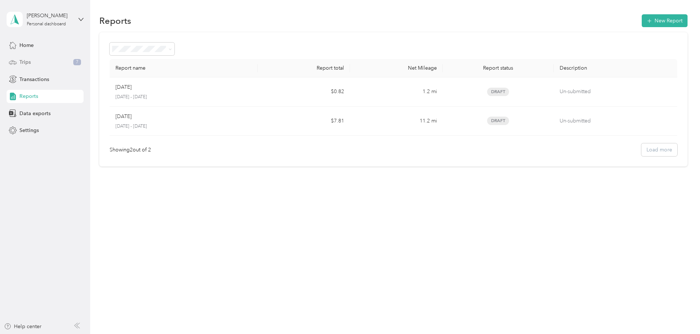
click at [28, 63] on span "Trips" at bounding box center [24, 62] width 11 height 8
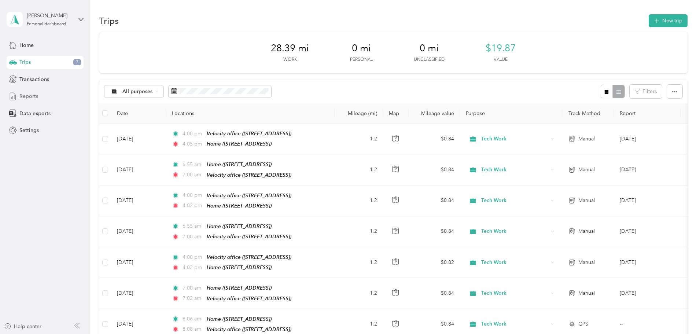
click at [36, 97] on span "Reports" at bounding box center [28, 96] width 19 height 8
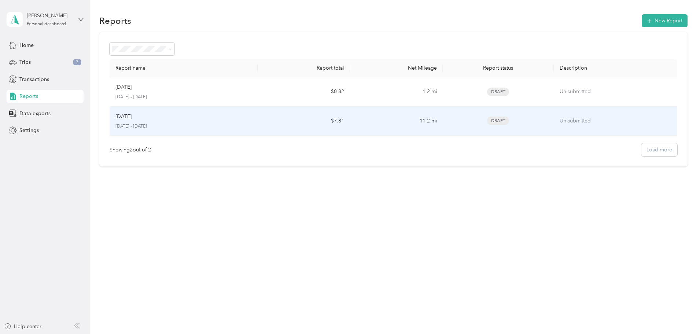
click at [222, 114] on div "[DATE]" at bounding box center [183, 116] width 136 height 8
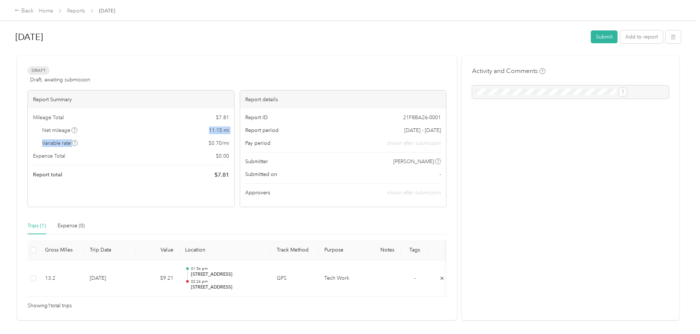
click at [214, 137] on div "Mileage Total $ 7.81 Net mileage 11.15 mi Variable rate $ 0.70 / mi Expense Tot…" at bounding box center [131, 146] width 206 height 76
click at [34, 11] on div "Back" at bounding box center [24, 11] width 19 height 9
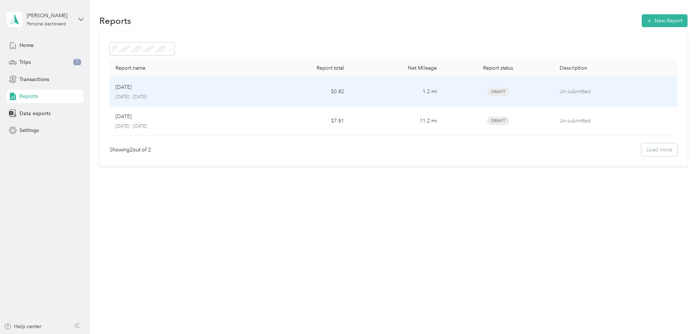
click at [233, 91] on div "[DATE]" at bounding box center [183, 87] width 136 height 8
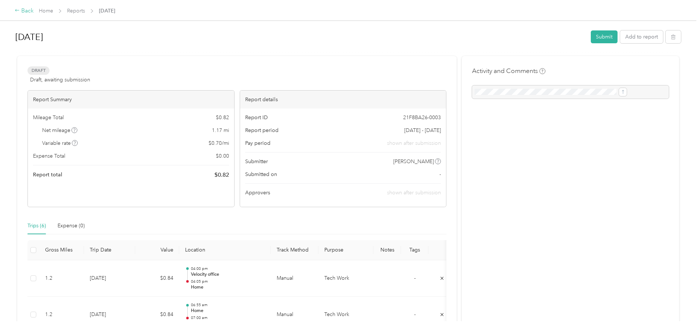
click at [34, 10] on div "Back" at bounding box center [24, 11] width 19 height 9
